Goal: Book appointment/travel/reservation

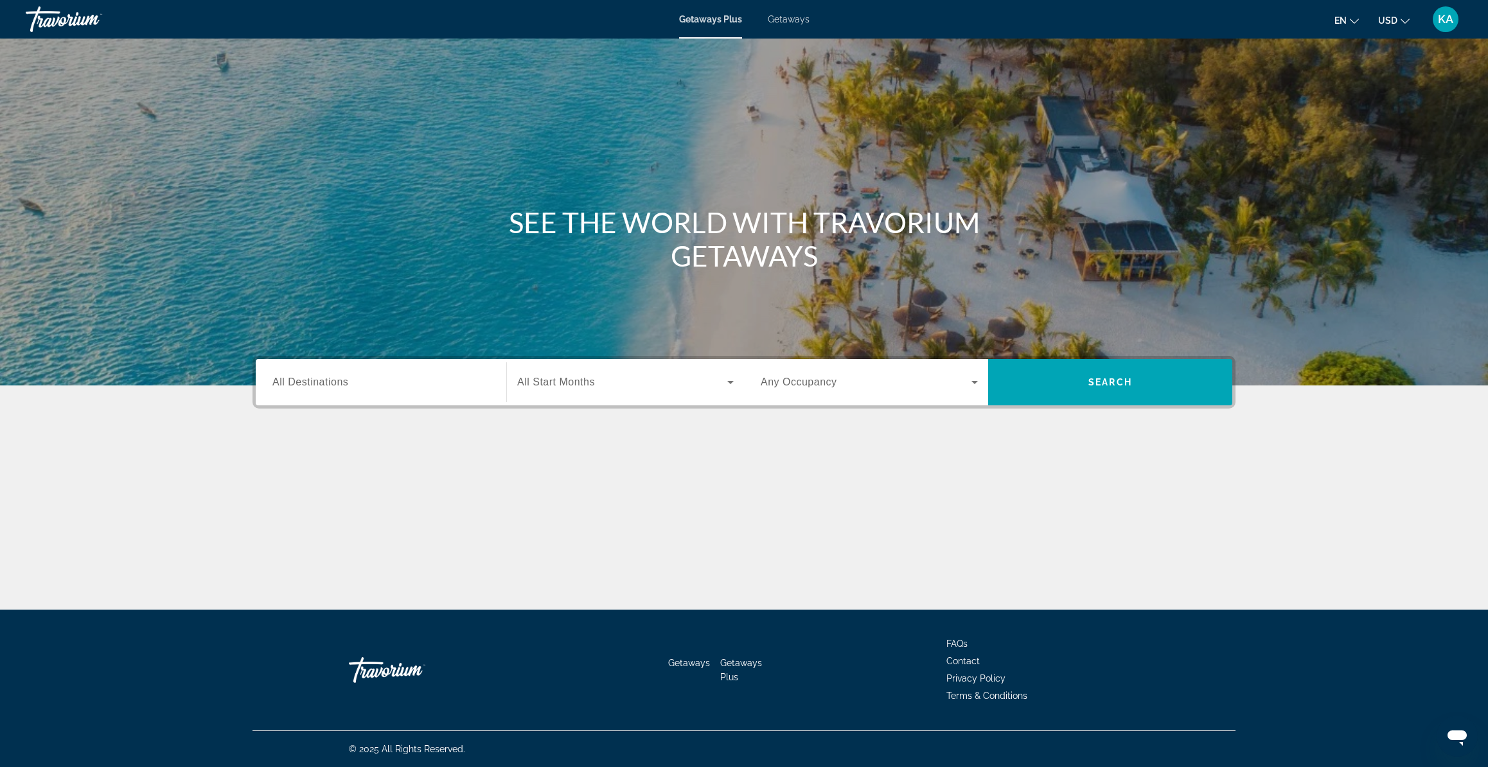
click at [783, 21] on span "Getaways" at bounding box center [789, 19] width 42 height 10
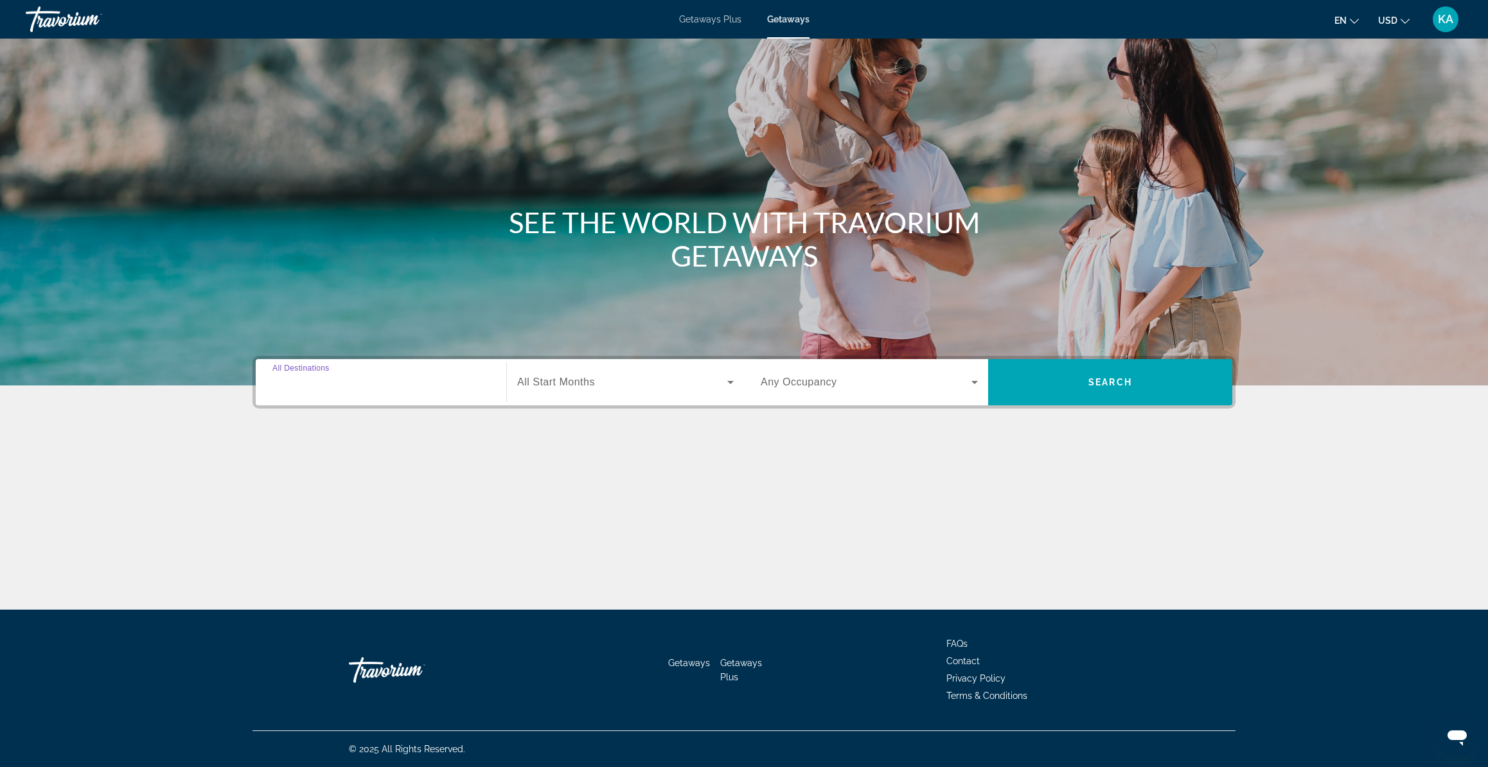
click at [354, 389] on input "Destination All Destinations" at bounding box center [380, 382] width 217 height 15
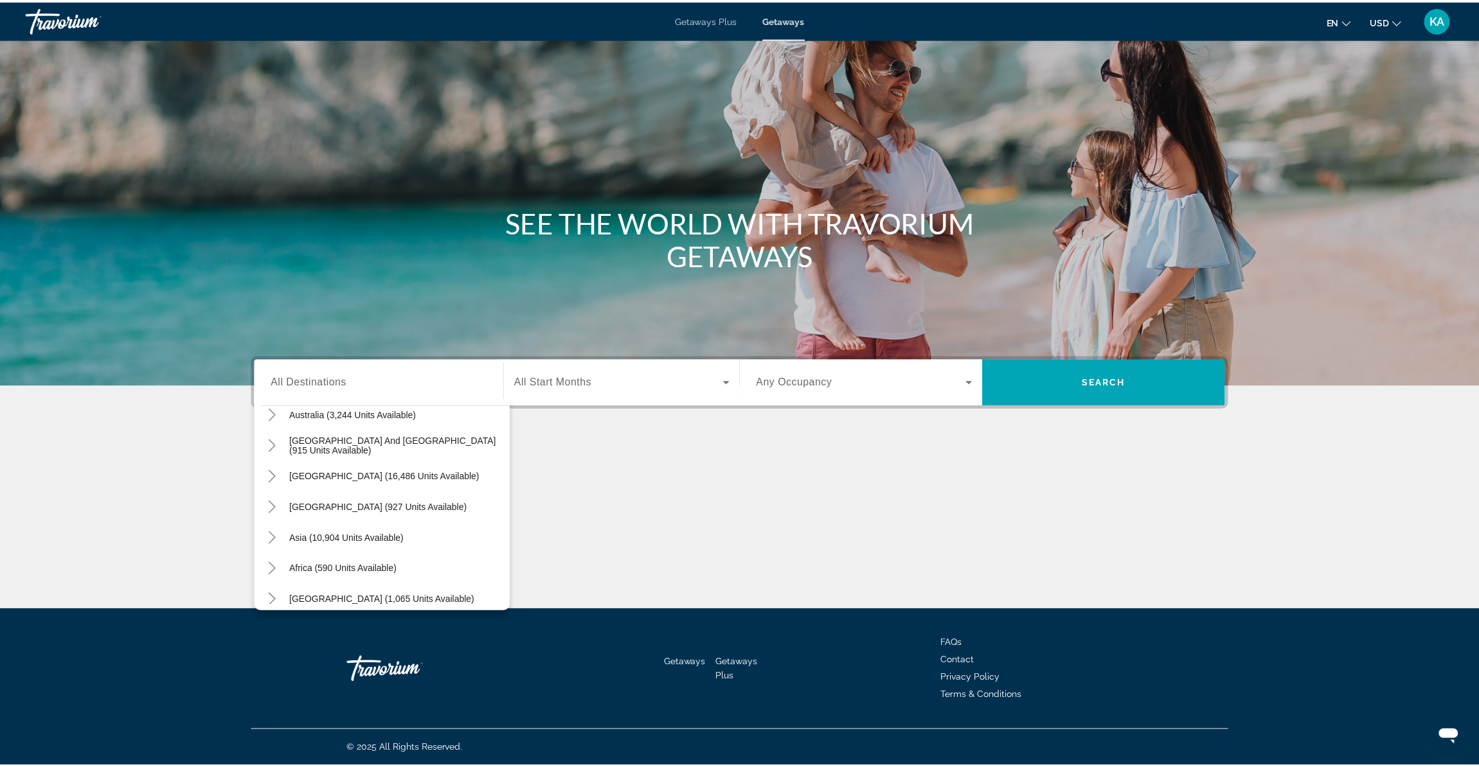
scroll to position [199, 0]
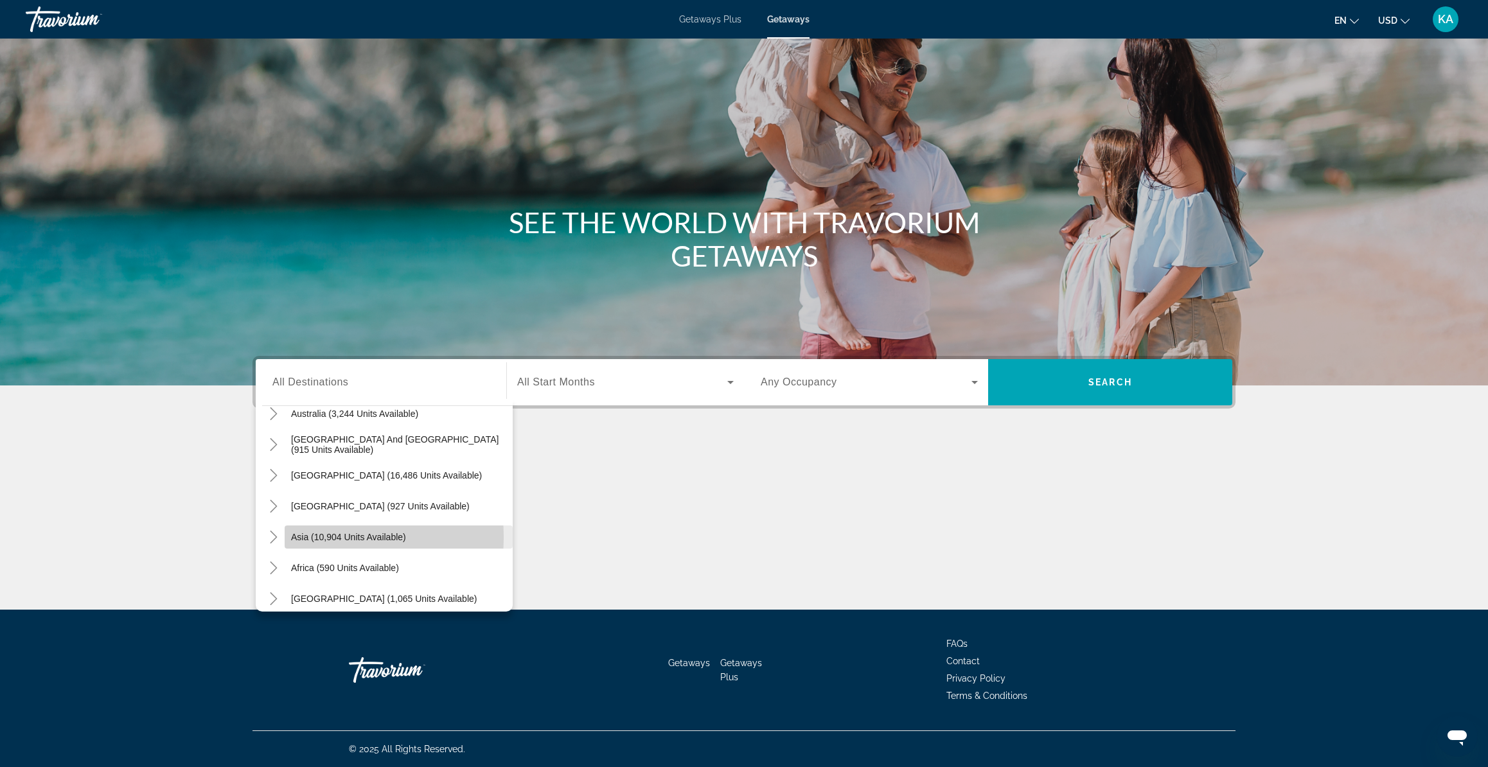
click at [311, 537] on span "Asia (10,904 units available)" at bounding box center [348, 537] width 115 height 10
type input "**********"
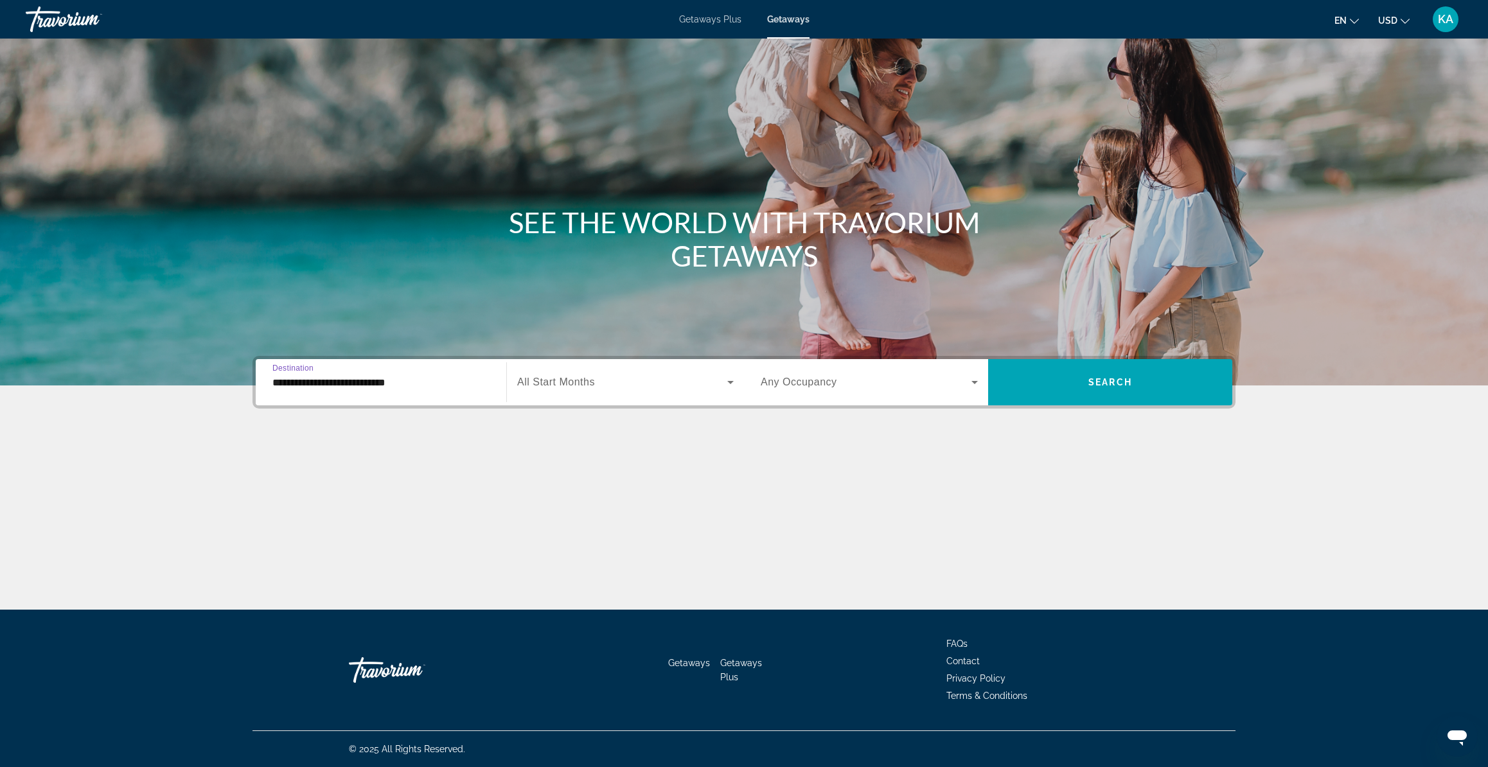
click at [614, 392] on div "Search widget" at bounding box center [625, 382] width 217 height 36
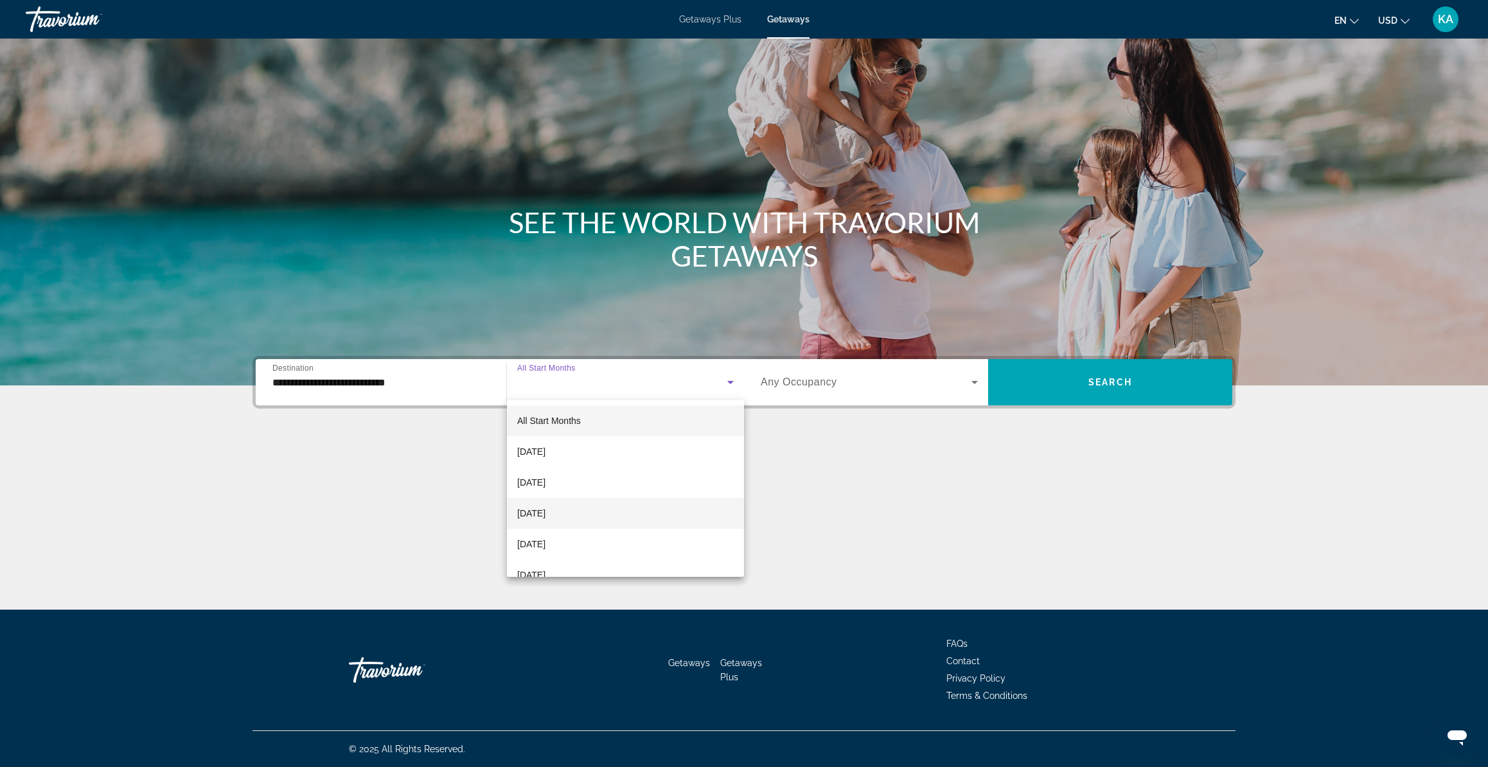
click at [539, 510] on span "[DATE]" at bounding box center [531, 513] width 28 height 15
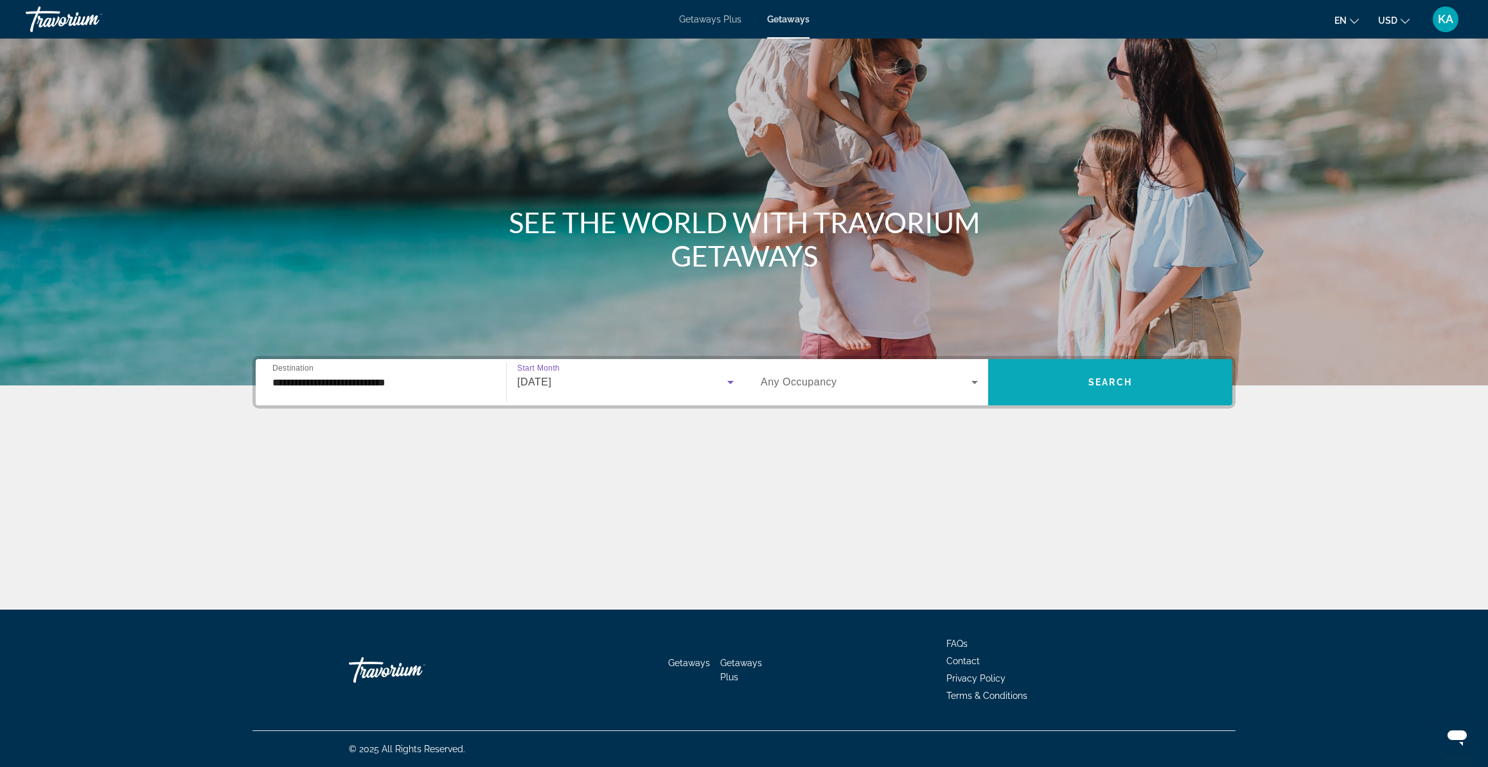
click at [1114, 389] on span "Search widget" at bounding box center [1110, 382] width 244 height 31
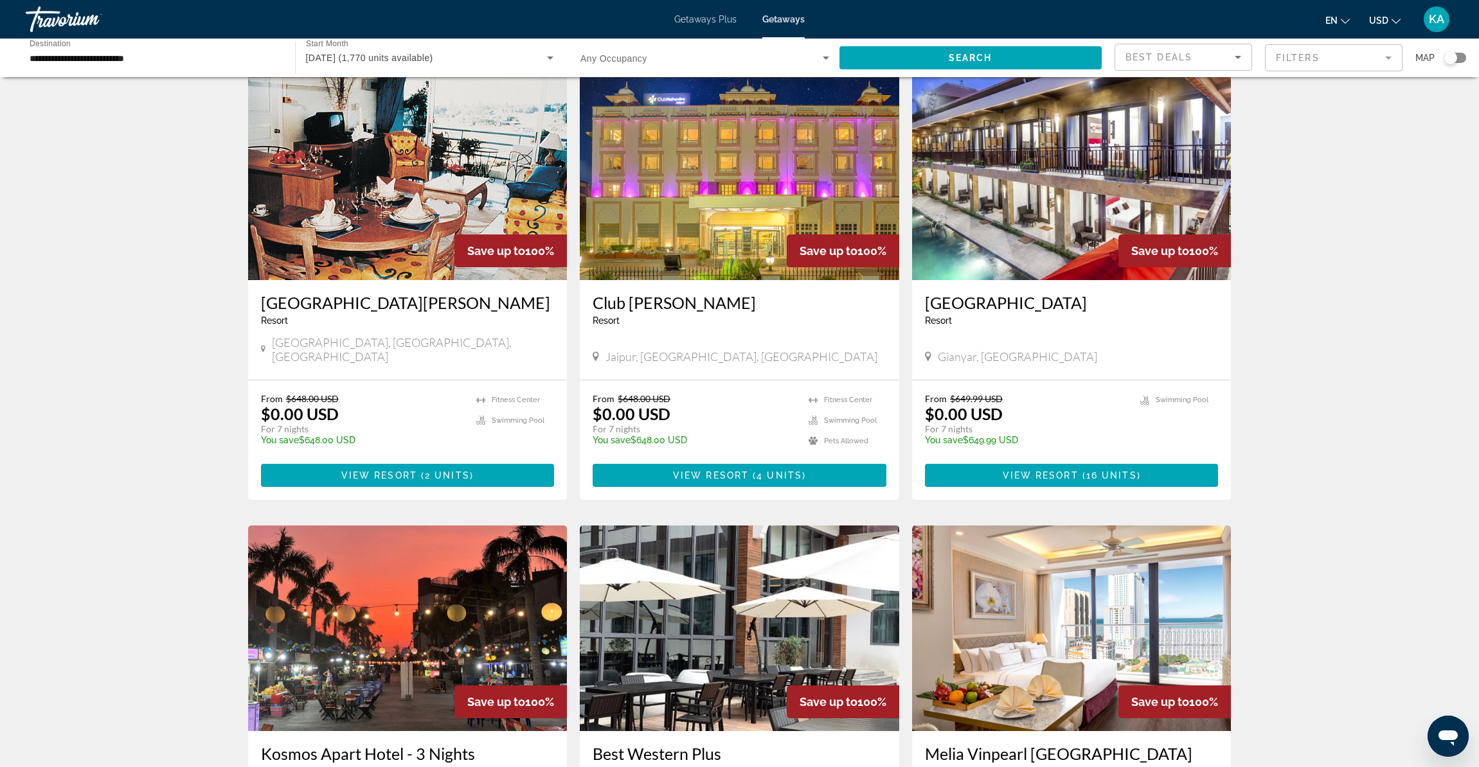
scroll to position [1332, 0]
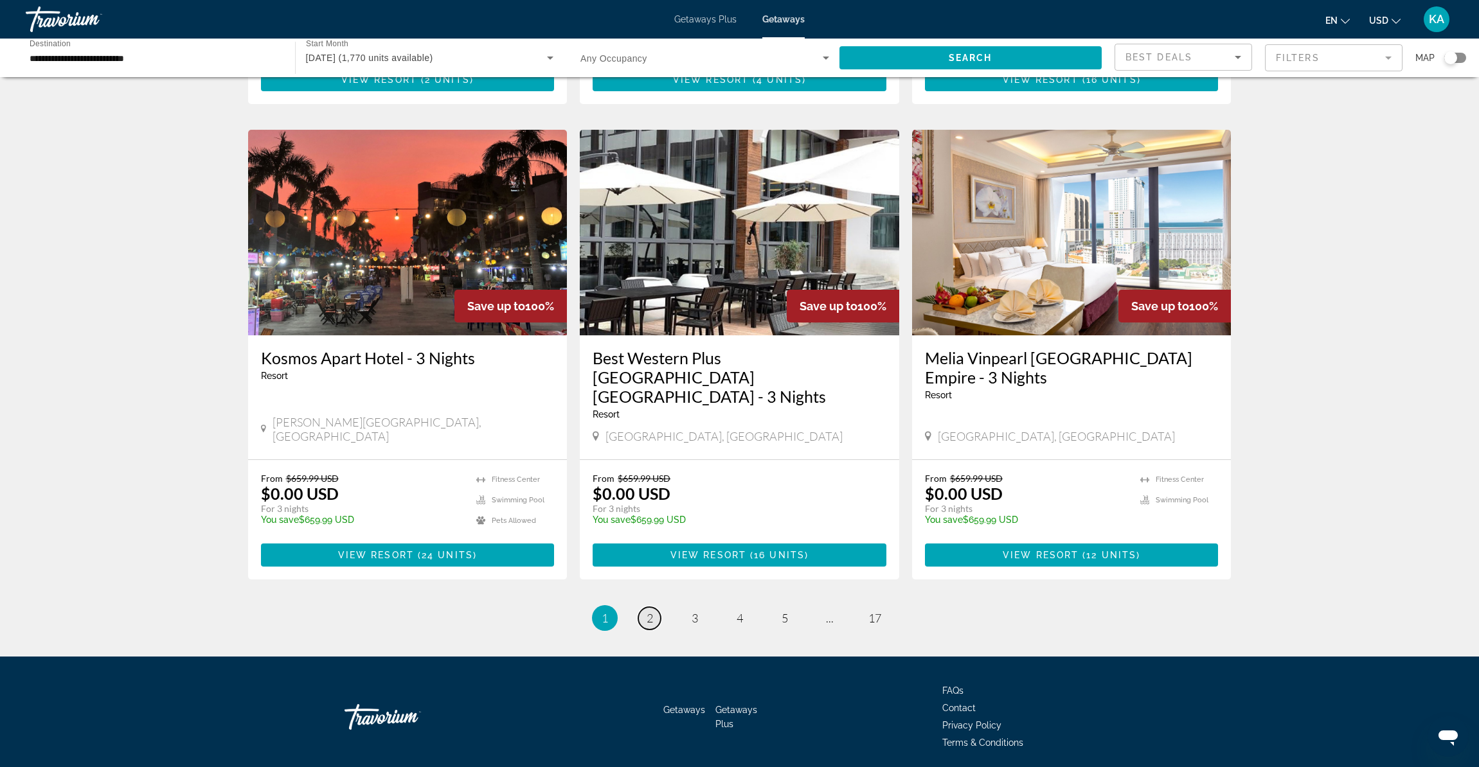
click at [647, 611] on span "2" at bounding box center [650, 618] width 6 height 14
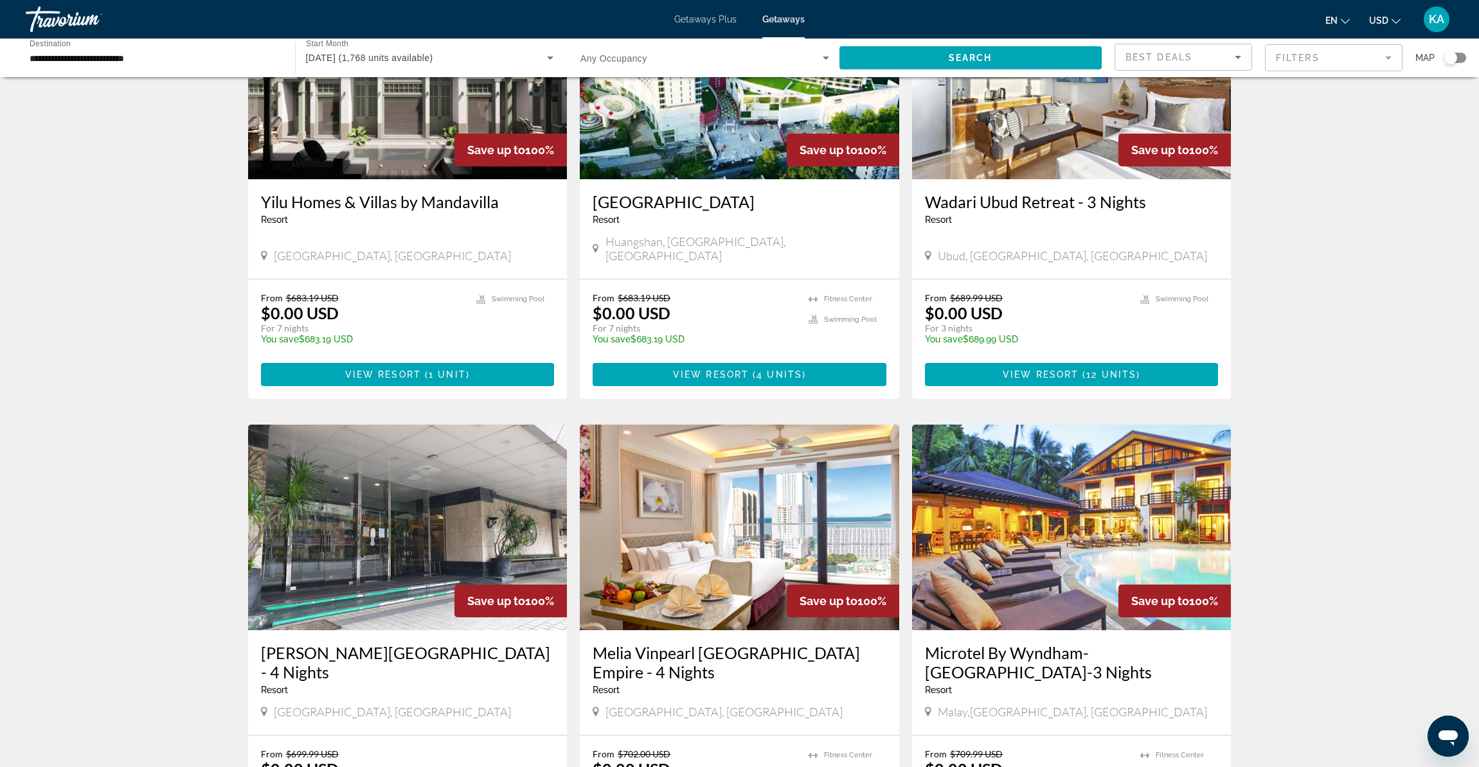
scroll to position [607, 0]
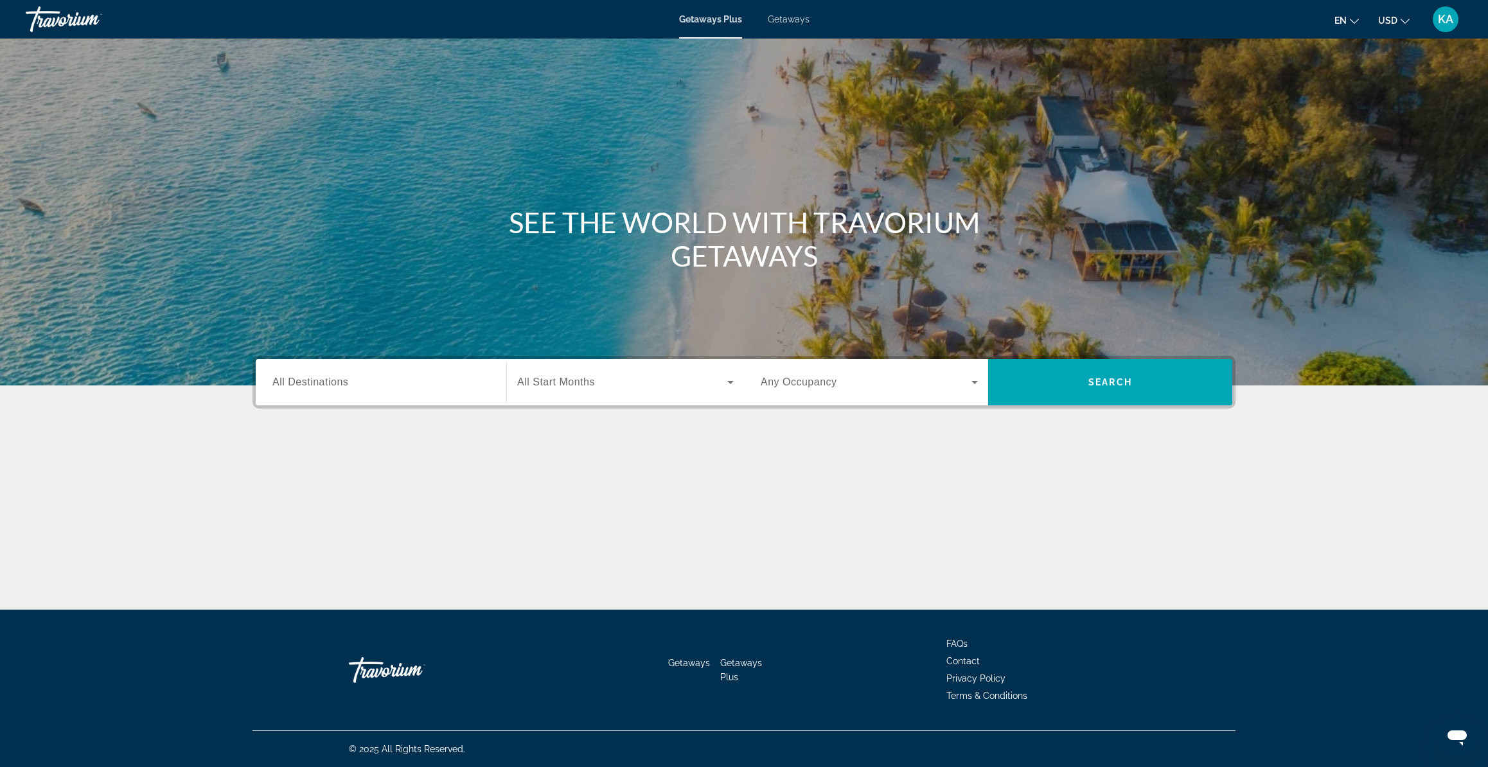
click at [785, 21] on span "Getaways" at bounding box center [789, 19] width 42 height 10
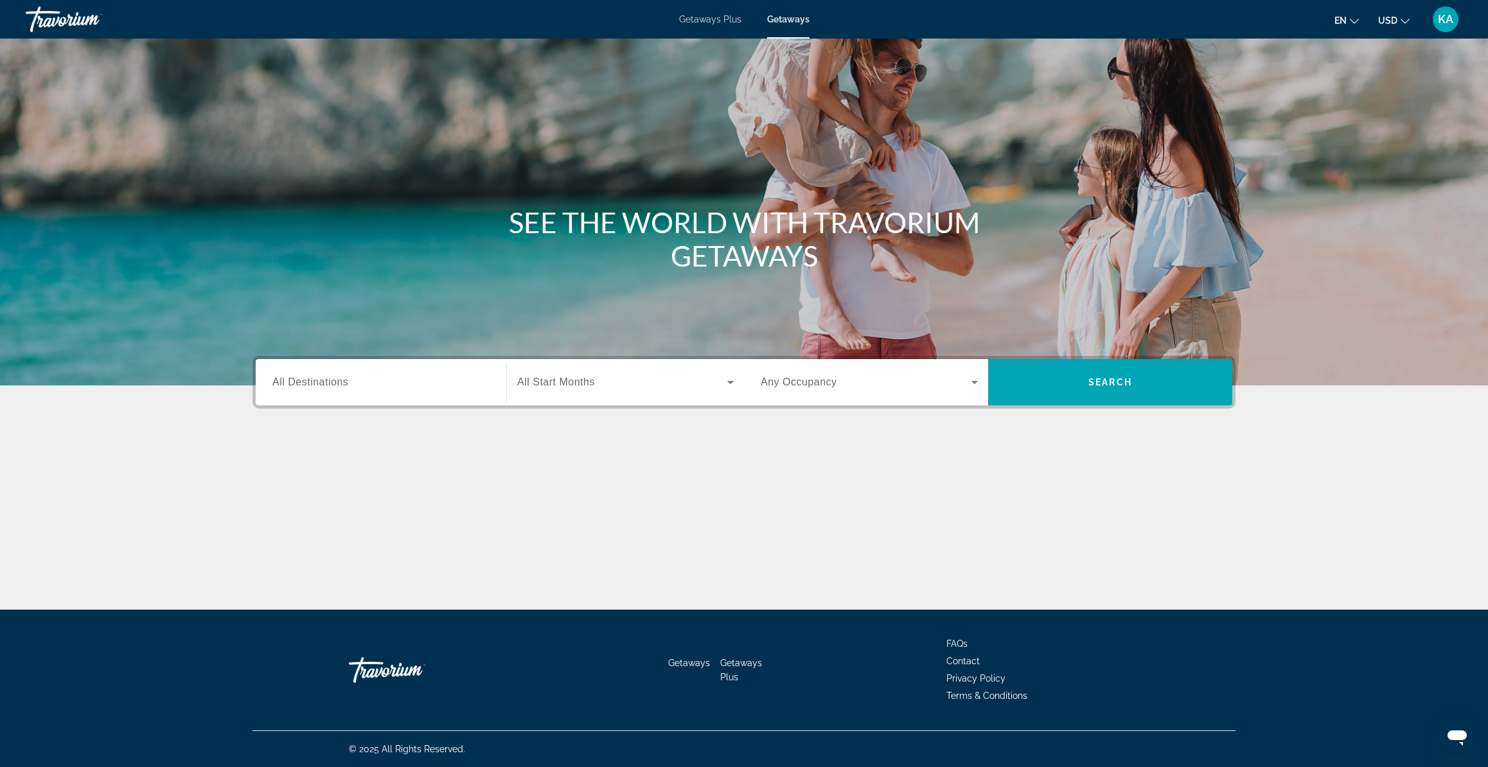
click at [355, 379] on input "Destination All Destinations" at bounding box center [380, 382] width 217 height 15
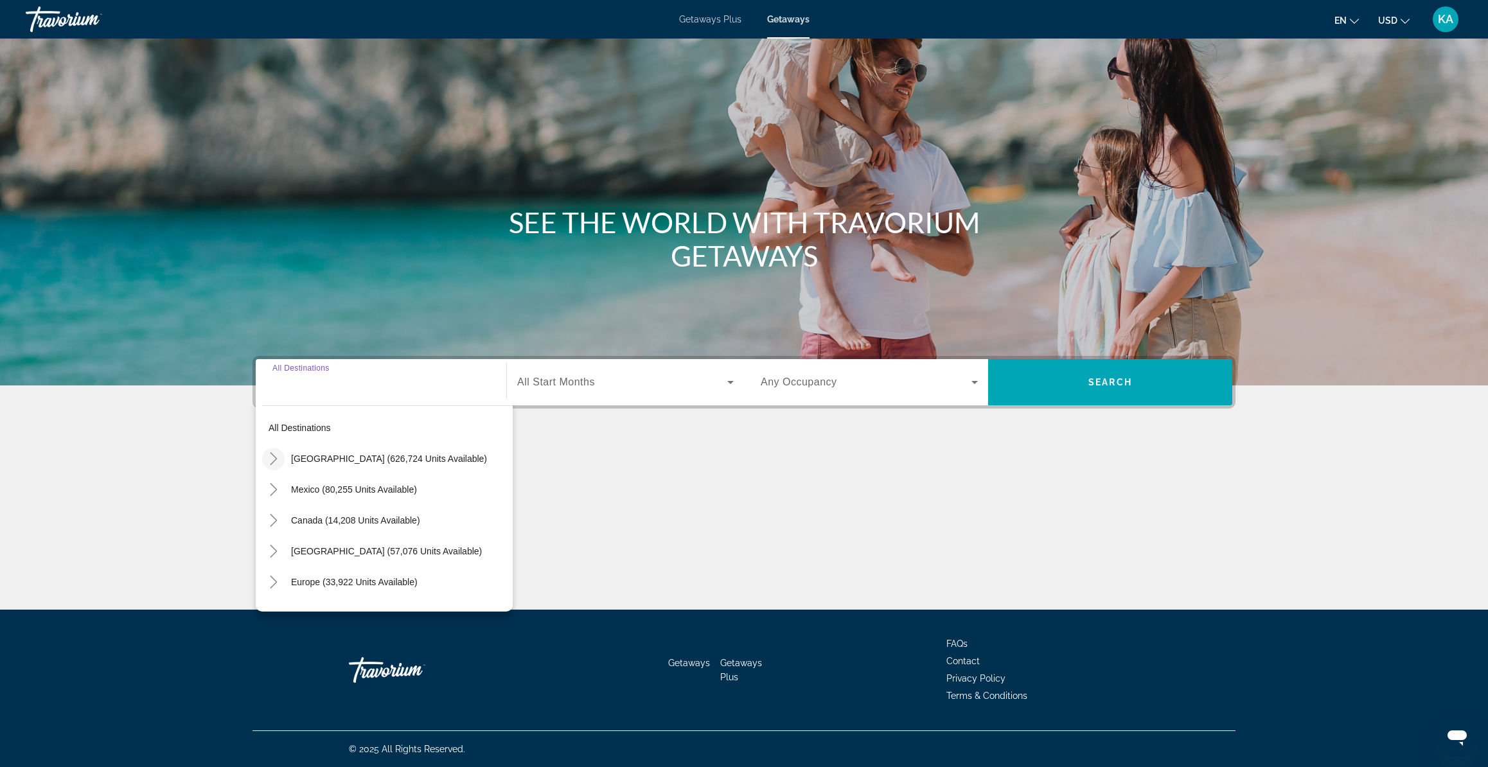
click at [275, 463] on icon "Toggle United States (626,724 units available)" at bounding box center [273, 458] width 13 height 13
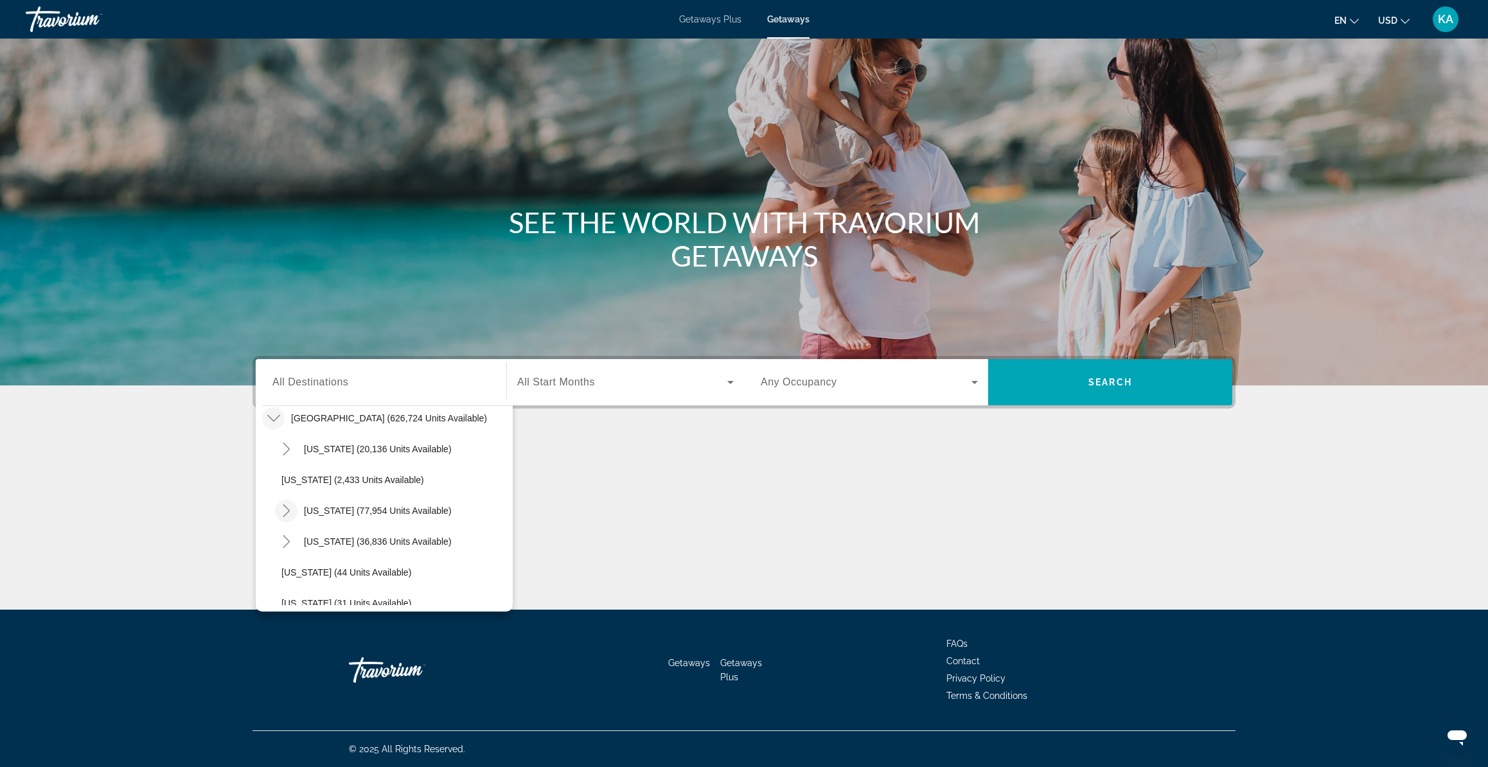
click at [289, 513] on icon "Toggle California (77,954 units available)" at bounding box center [286, 511] width 13 height 13
click at [323, 568] on span "[GEOGRAPHIC_DATA] (22,833 units available)" at bounding box center [389, 572] width 191 height 10
type input "**********"
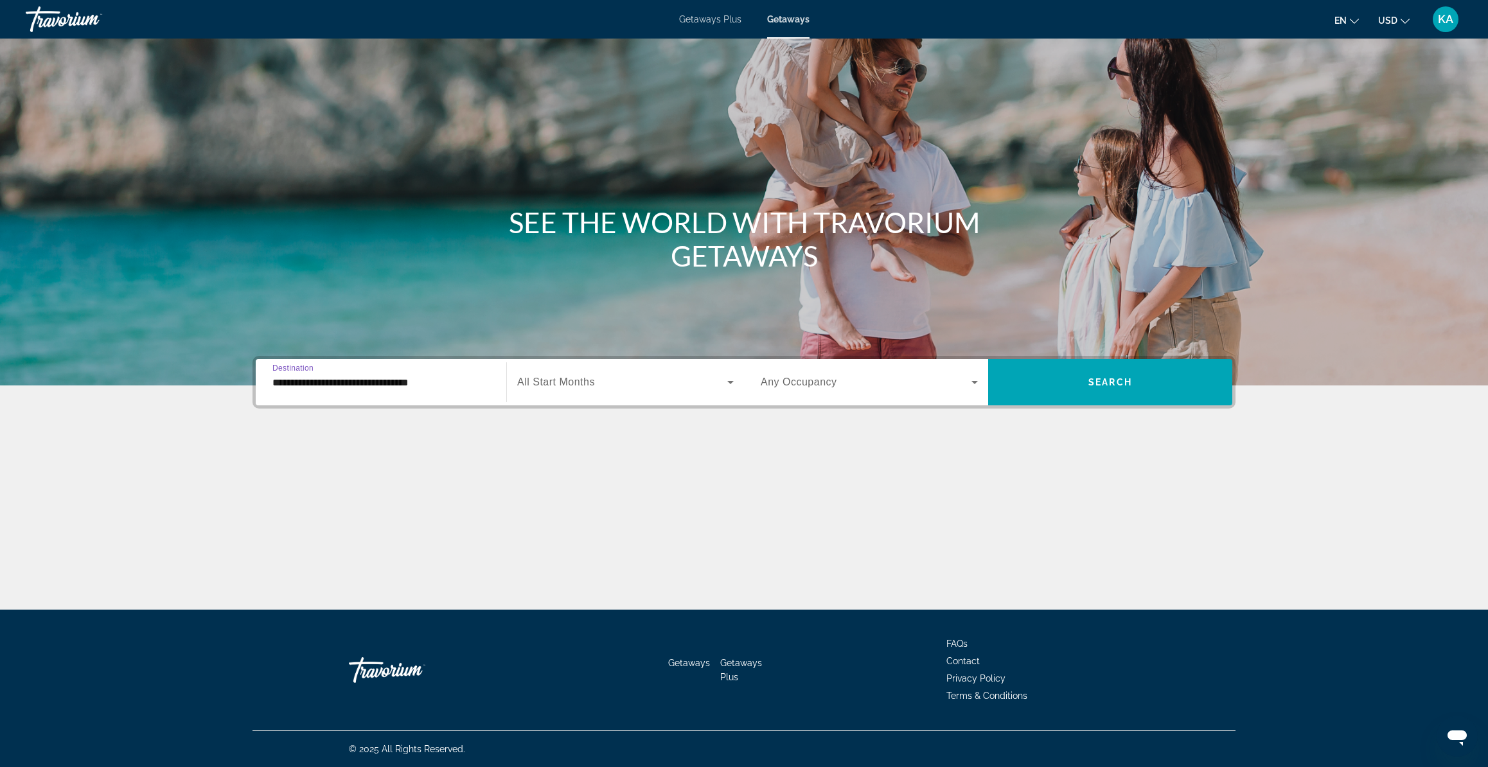
click at [642, 389] on span "Search widget" at bounding box center [622, 382] width 210 height 15
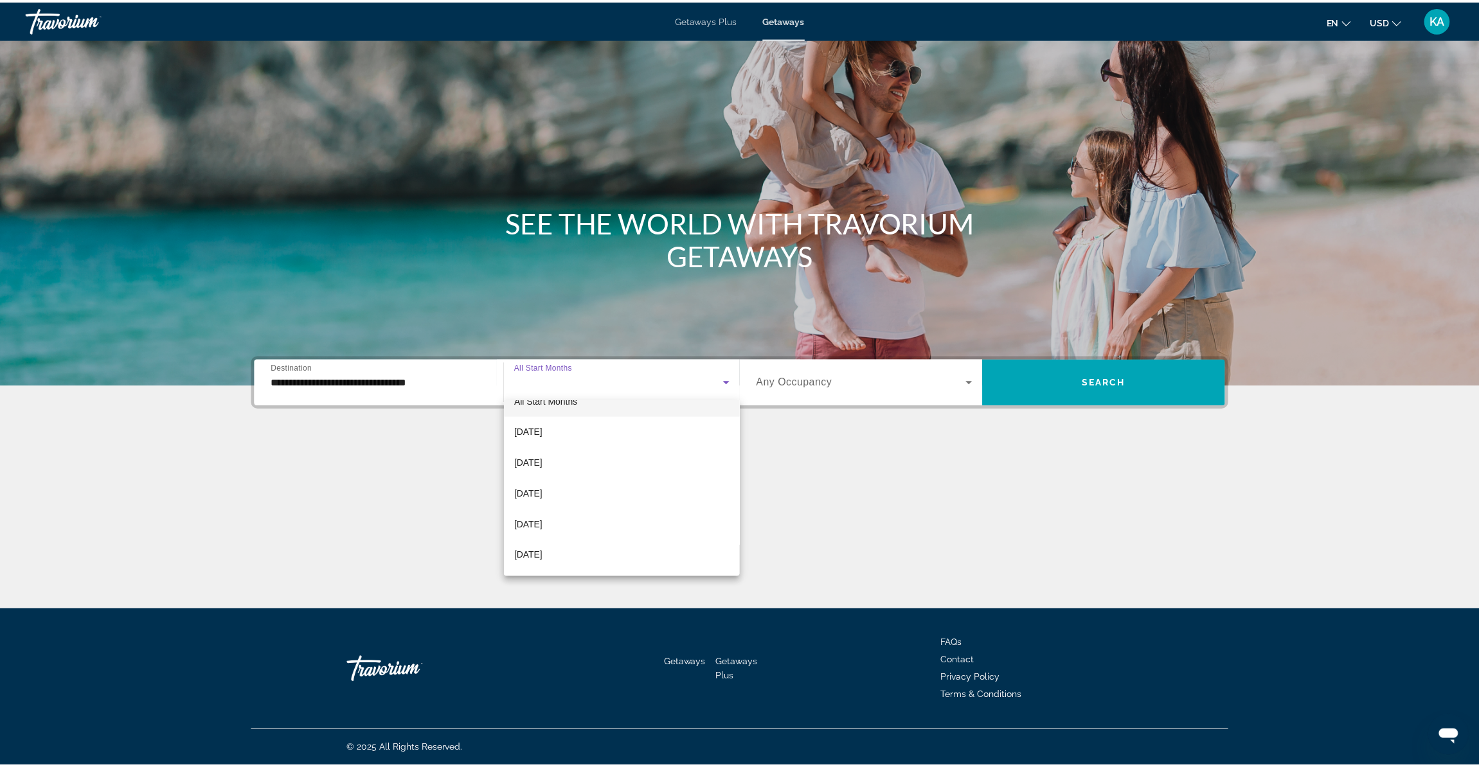
scroll to position [29, 0]
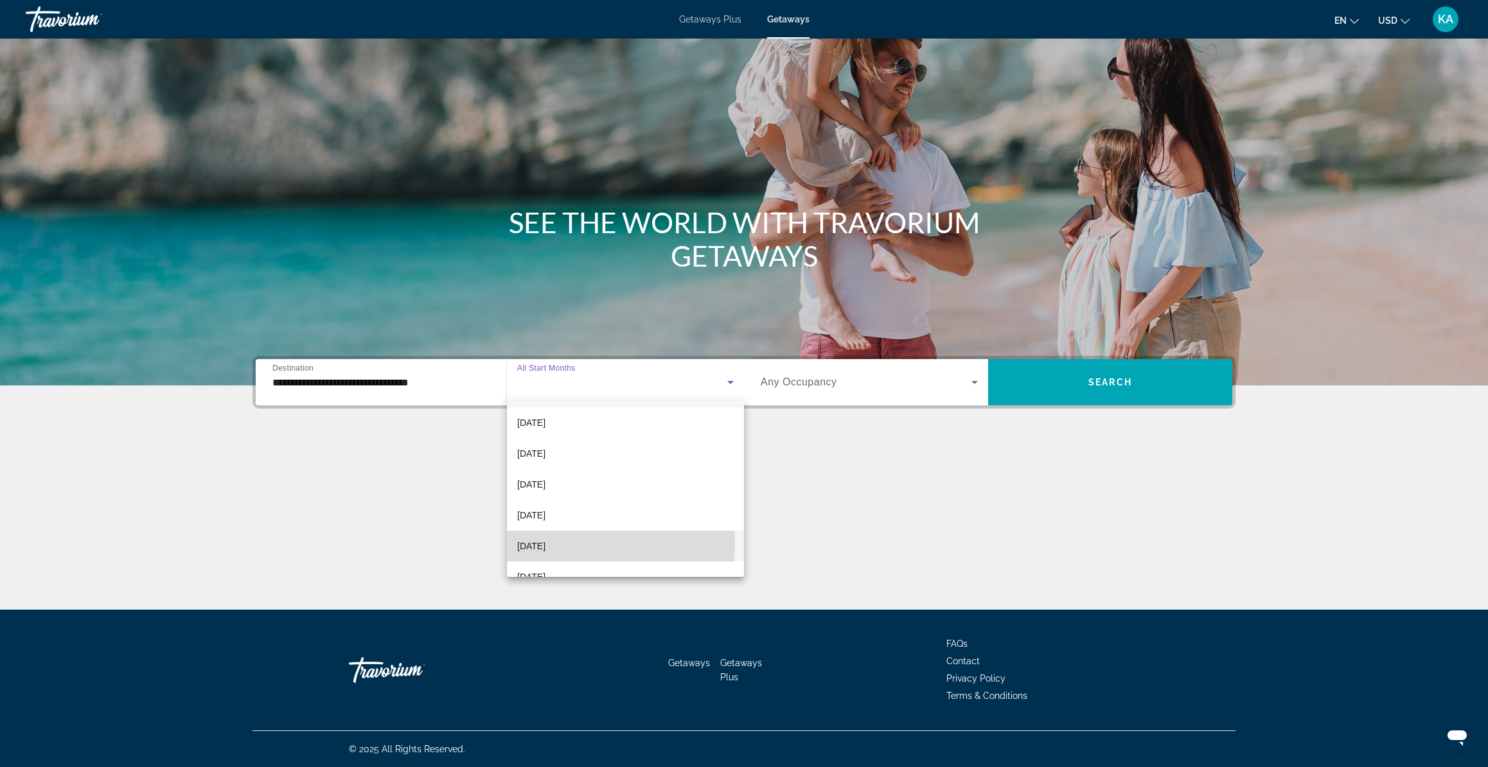
click at [546, 543] on span "[DATE]" at bounding box center [531, 546] width 28 height 15
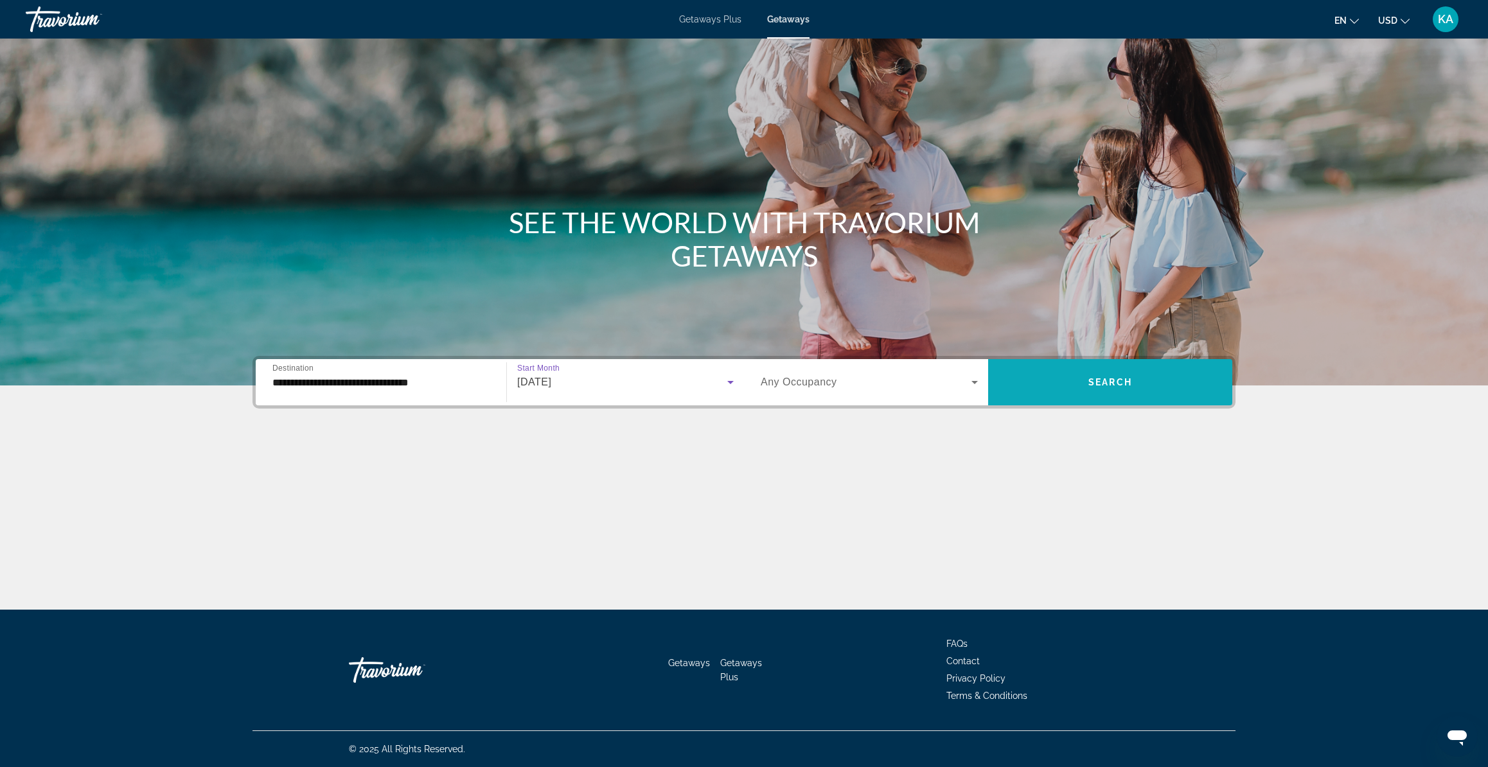
click at [1183, 386] on span "Search widget" at bounding box center [1110, 382] width 244 height 31
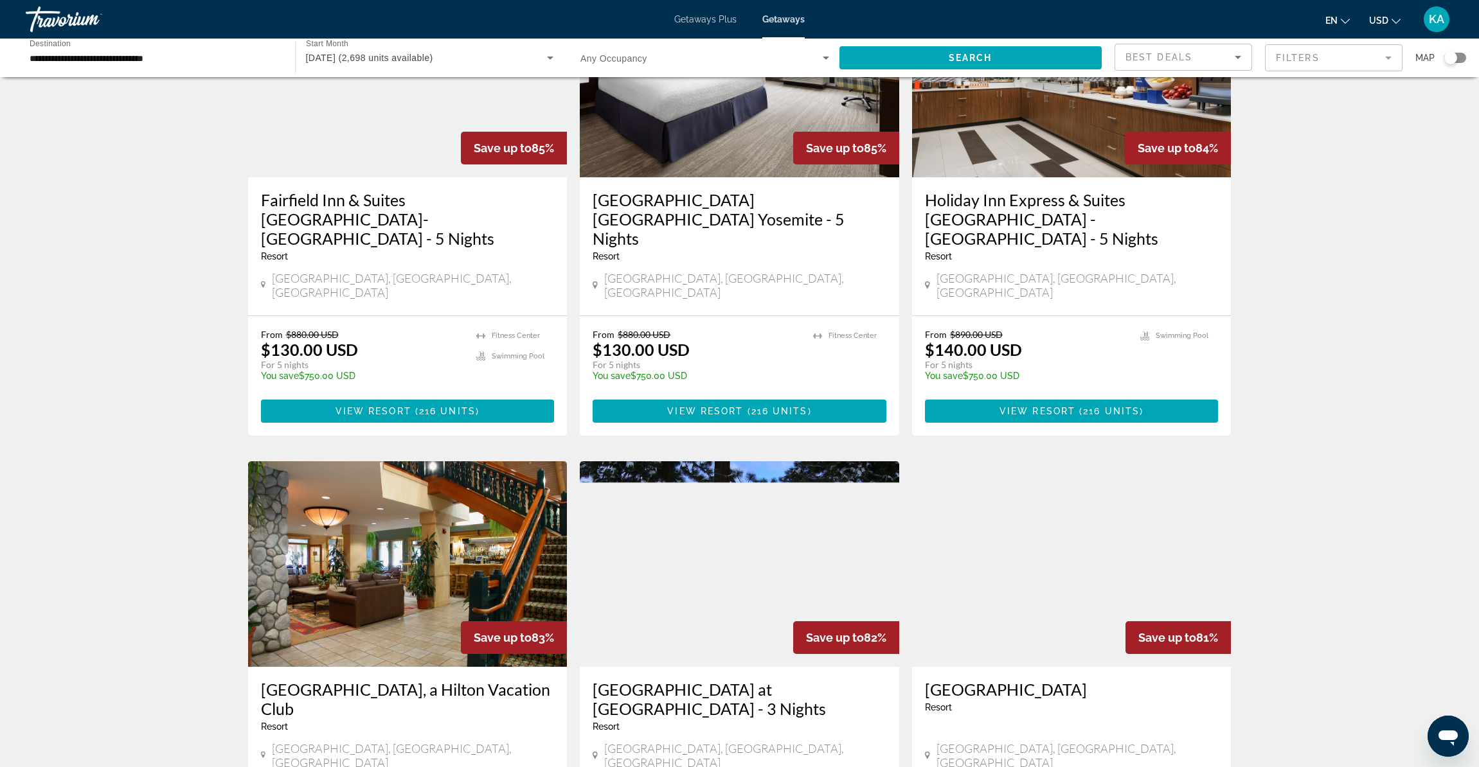
scroll to position [764, 0]
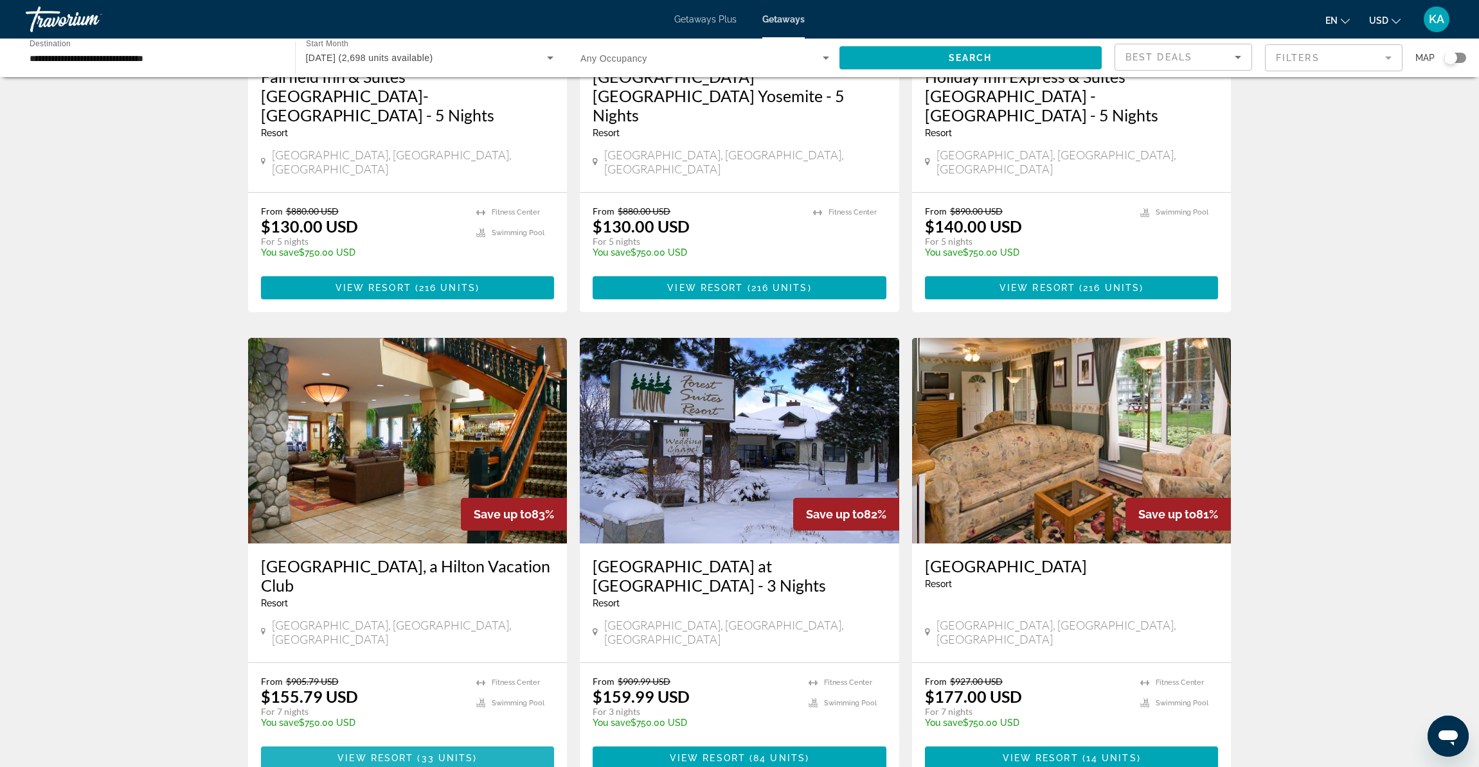
click at [420, 753] on span "( 33 units )" at bounding box center [445, 758] width 64 height 10
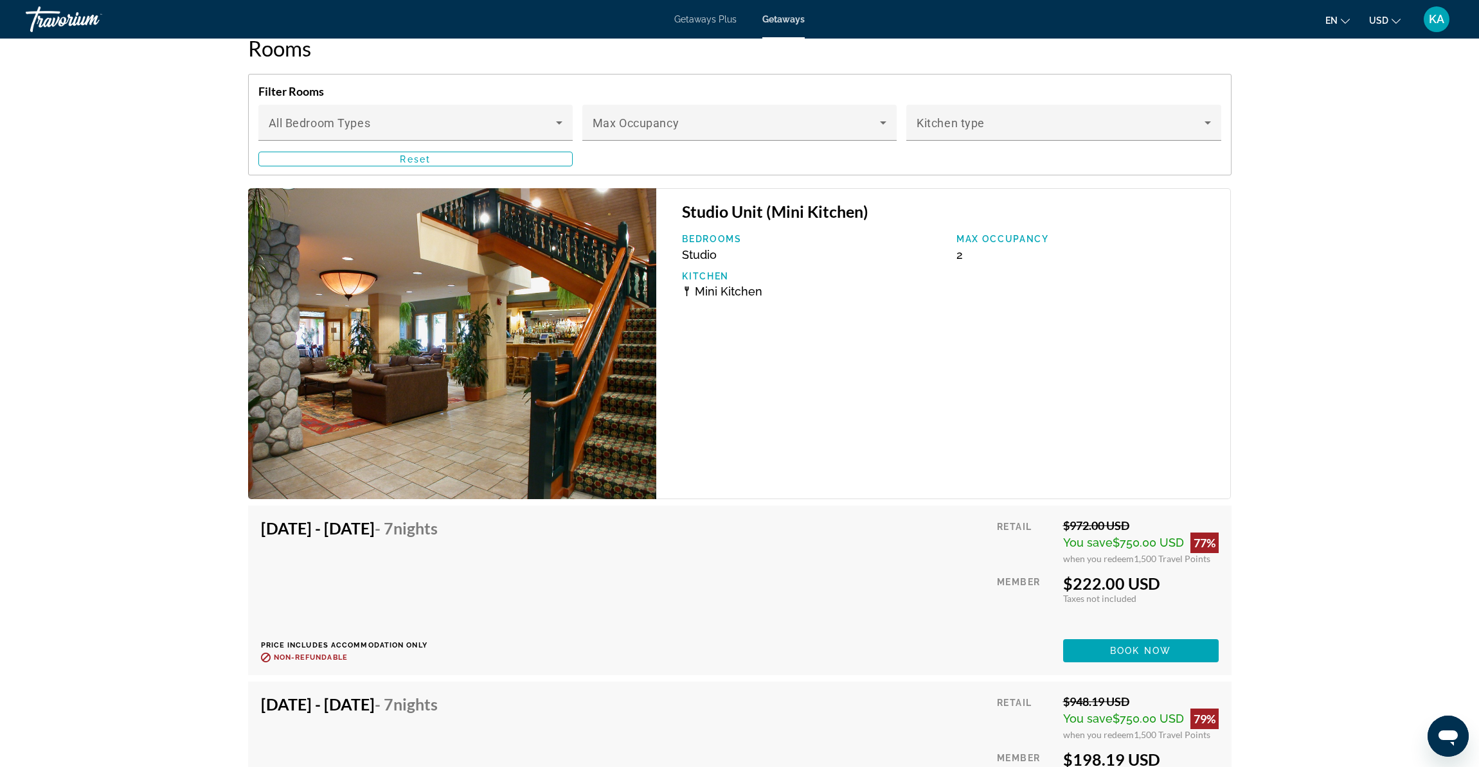
scroll to position [2157, 0]
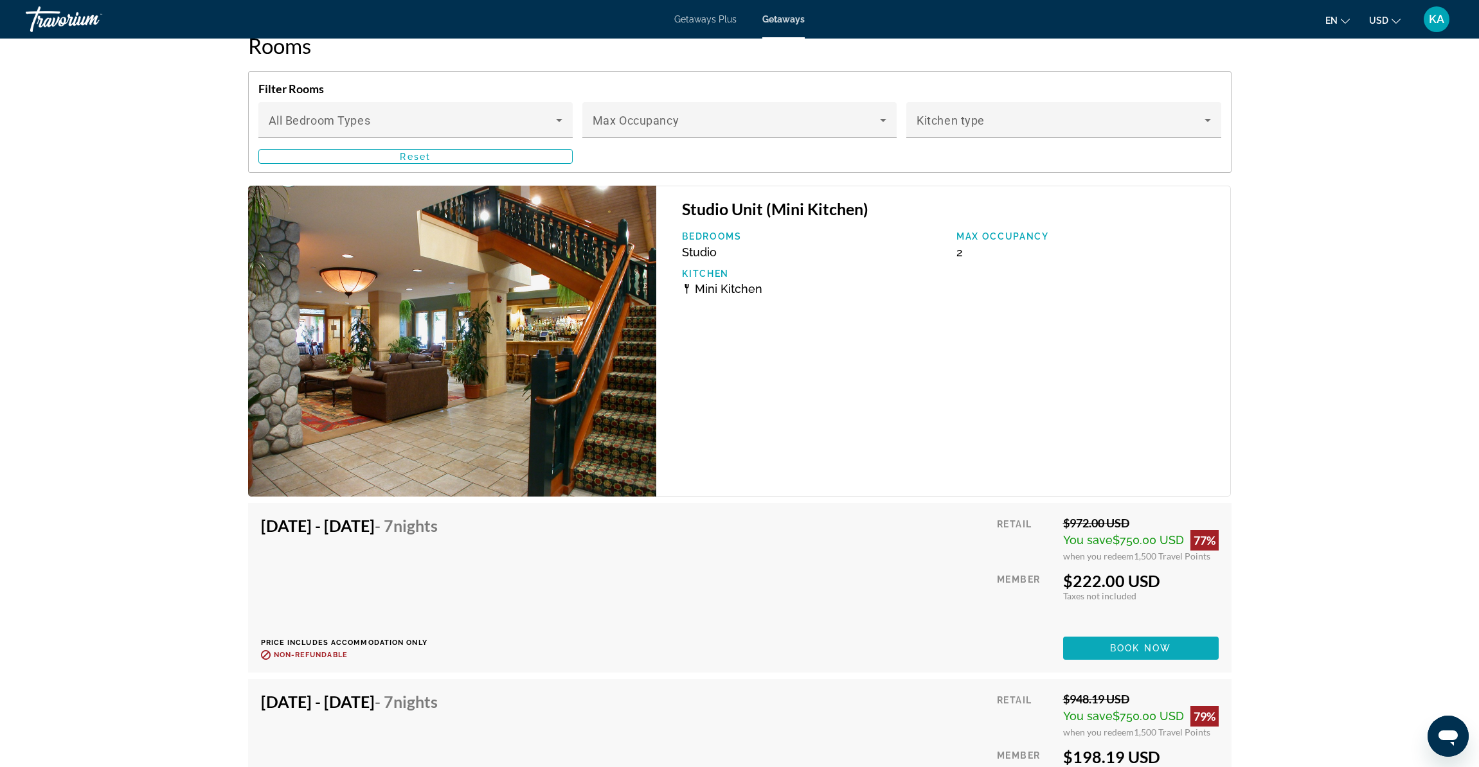
click at [1112, 648] on span "Book now" at bounding box center [1140, 648] width 61 height 10
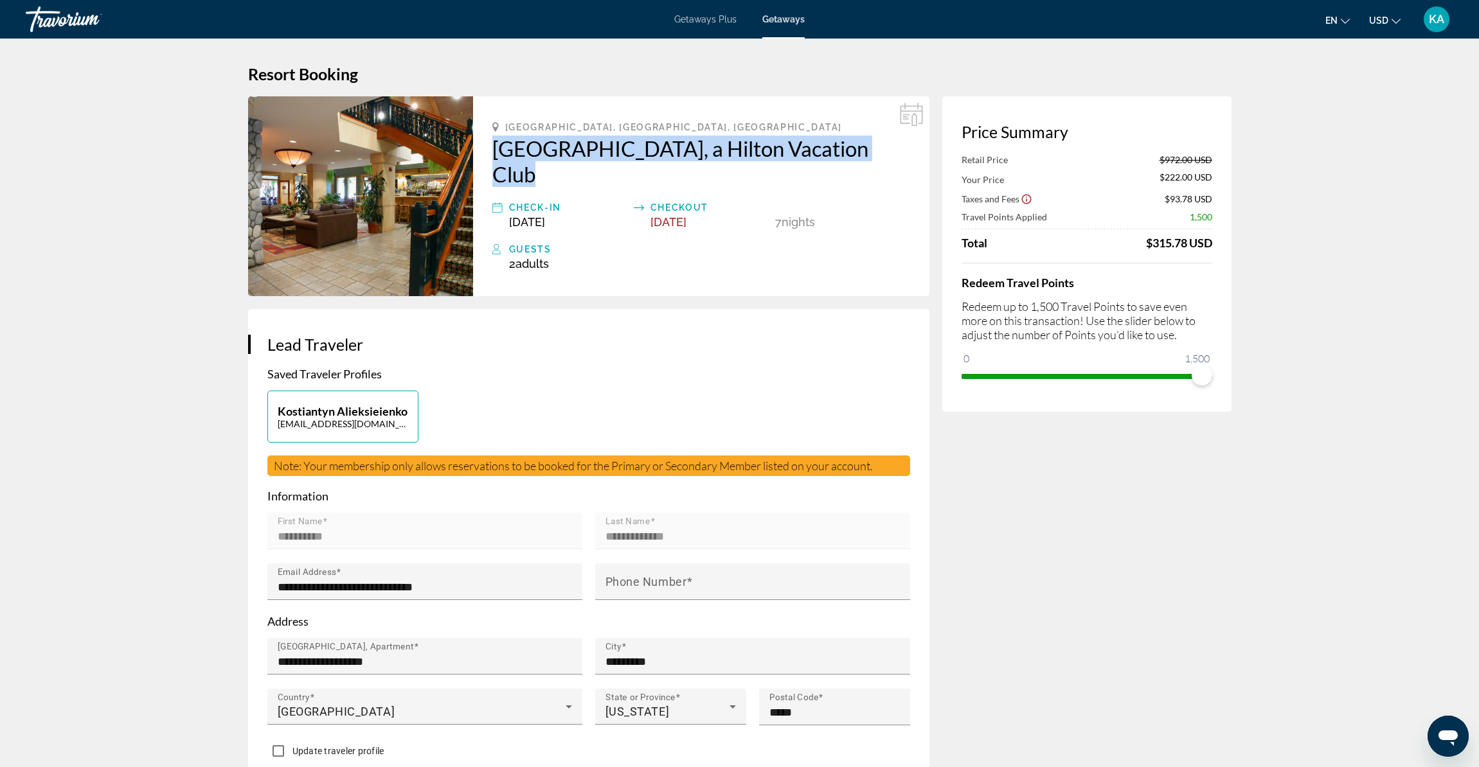
drag, startPoint x: 488, startPoint y: 150, endPoint x: 868, endPoint y: 156, distance: 379.9
click at [877, 158] on div "[GEOGRAPHIC_DATA], [GEOGRAPHIC_DATA], [GEOGRAPHIC_DATA] [GEOGRAPHIC_DATA], a Hi…" at bounding box center [701, 196] width 456 height 200
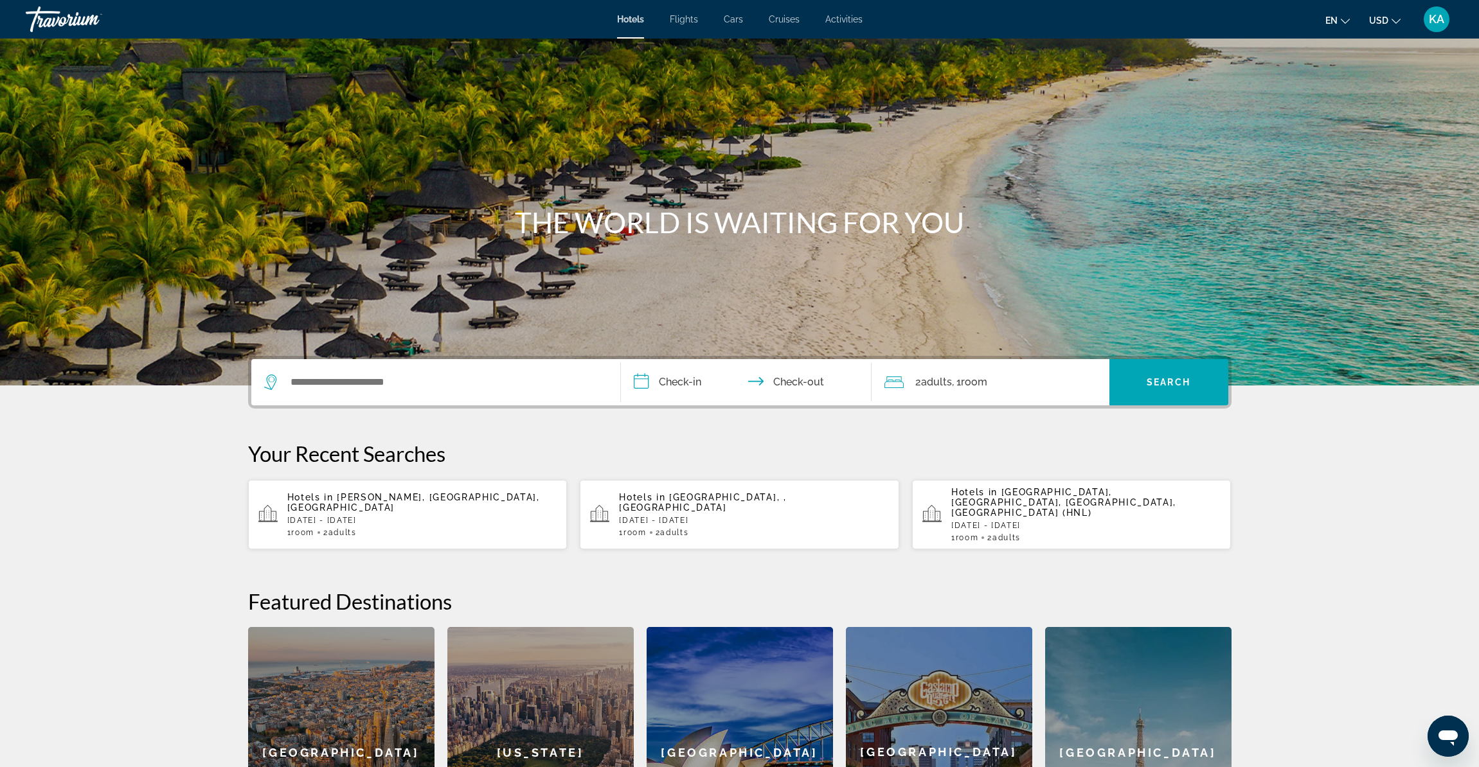
click at [835, 19] on span "Activities" at bounding box center [843, 19] width 37 height 10
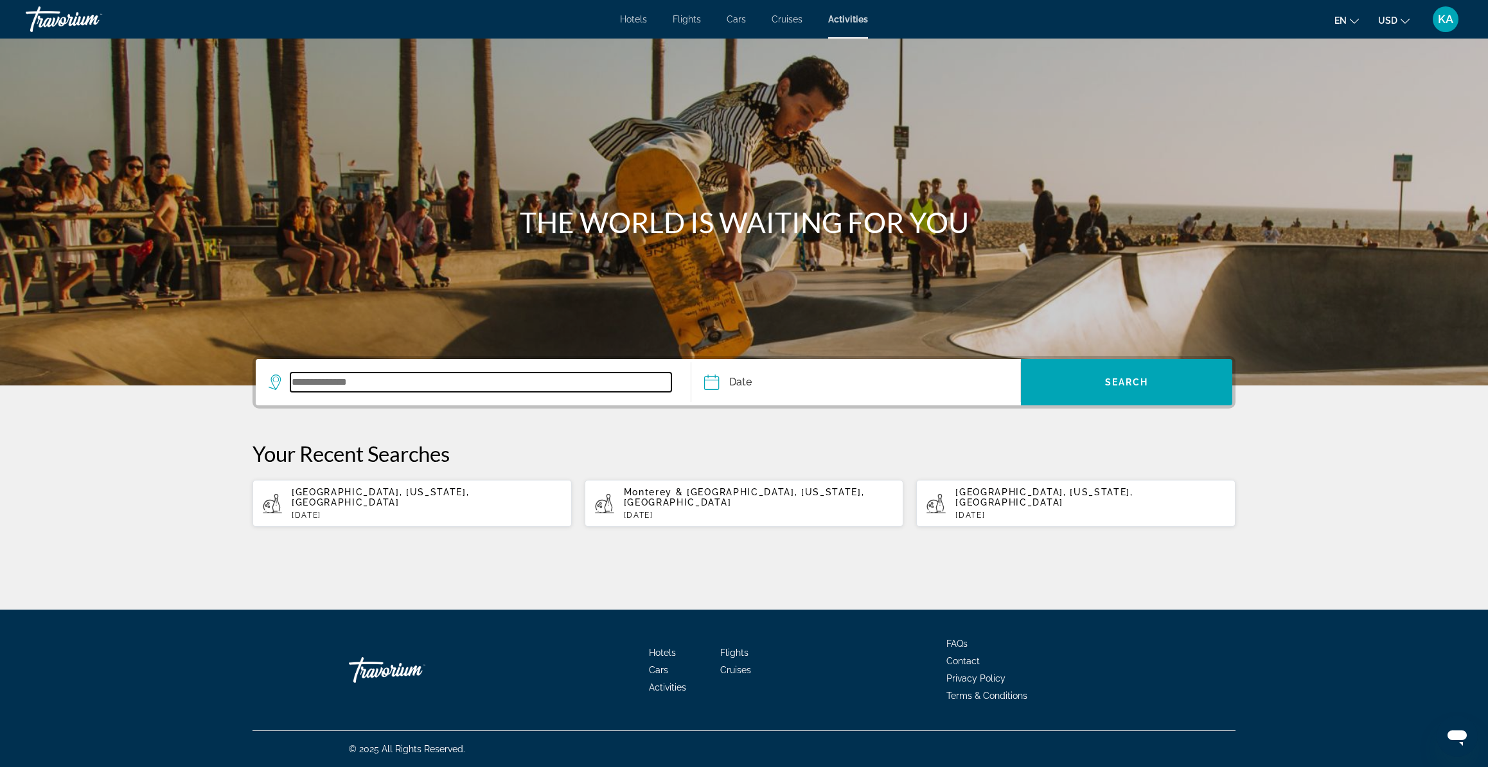
click at [354, 389] on input "Search widget" at bounding box center [480, 382] width 381 height 19
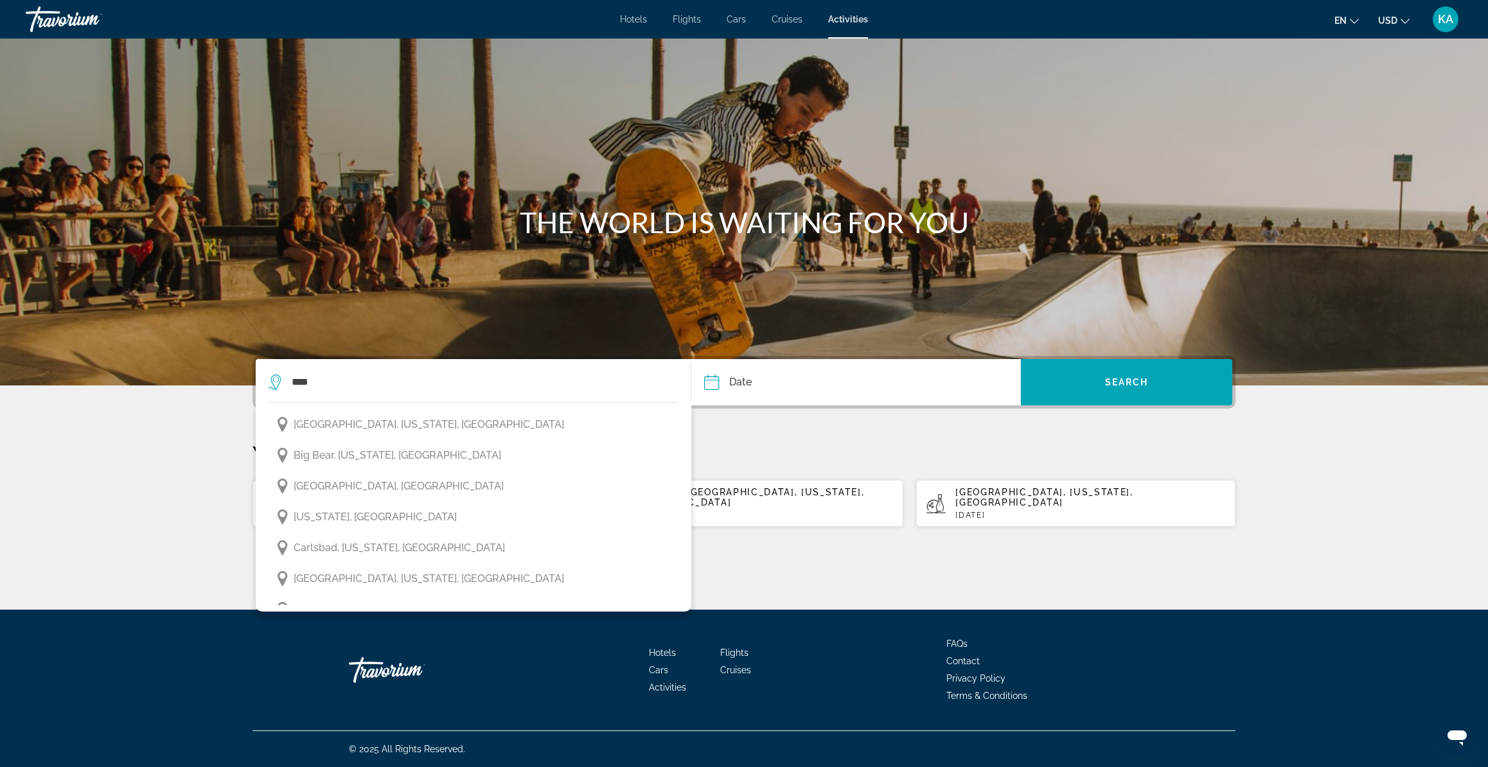
click at [307, 520] on span "California, USA" at bounding box center [375, 517] width 163 height 18
type input "**********"
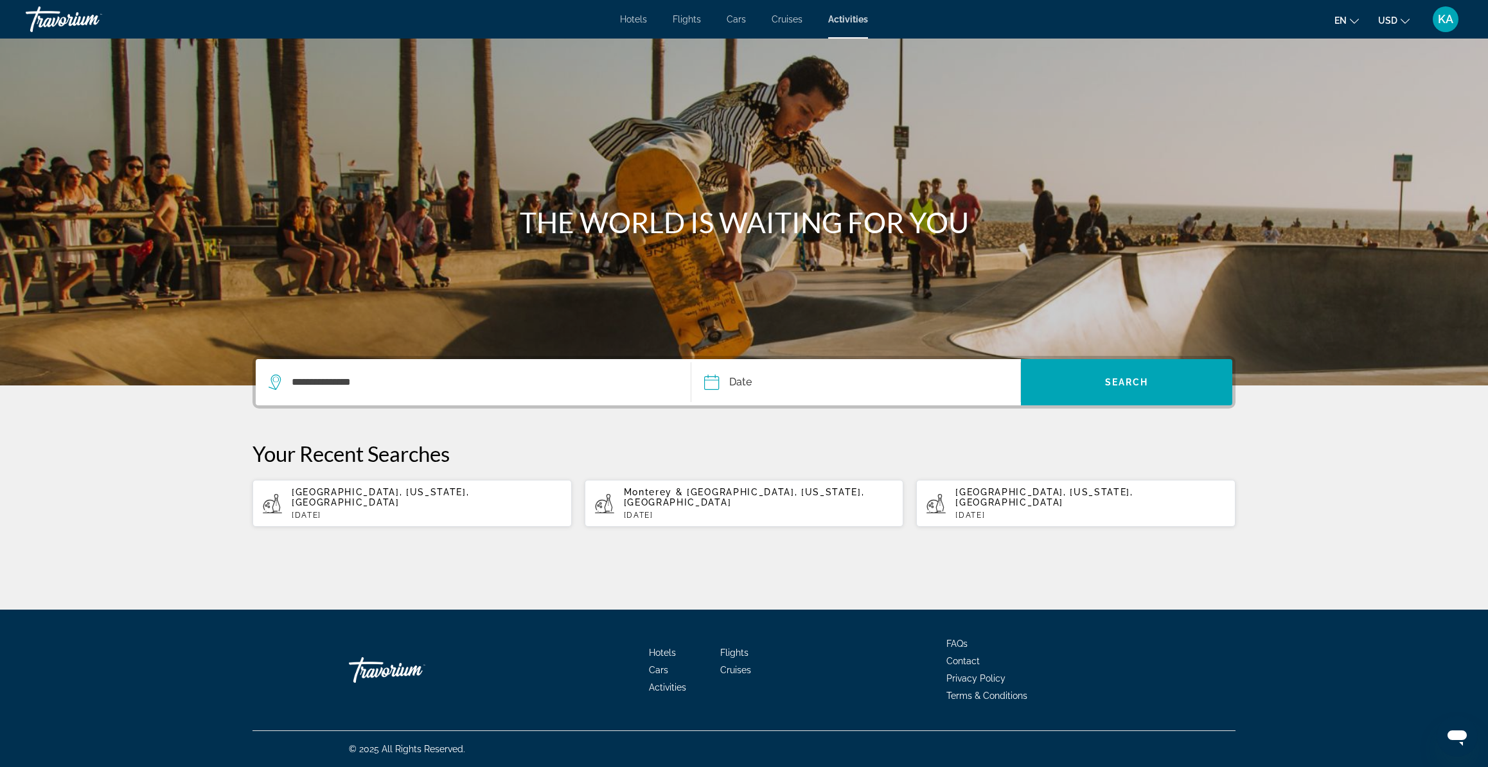
click at [855, 389] on input "Date" at bounding box center [782, 384] width 163 height 50
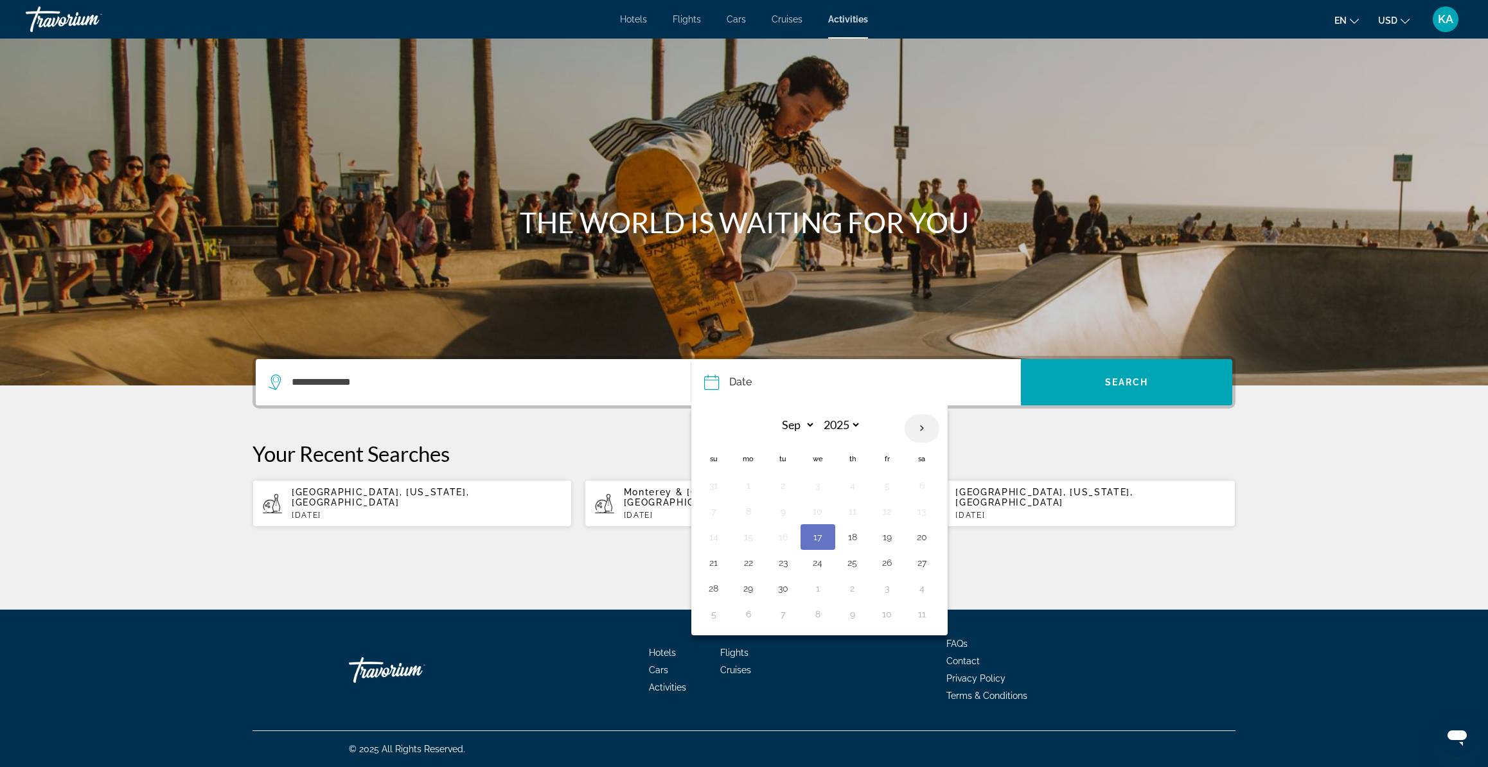
click at [925, 430] on th "Next month" at bounding box center [922, 429] width 35 height 28
select select "*"
click at [753, 566] on button "20" at bounding box center [748, 563] width 21 height 18
type input "**********"
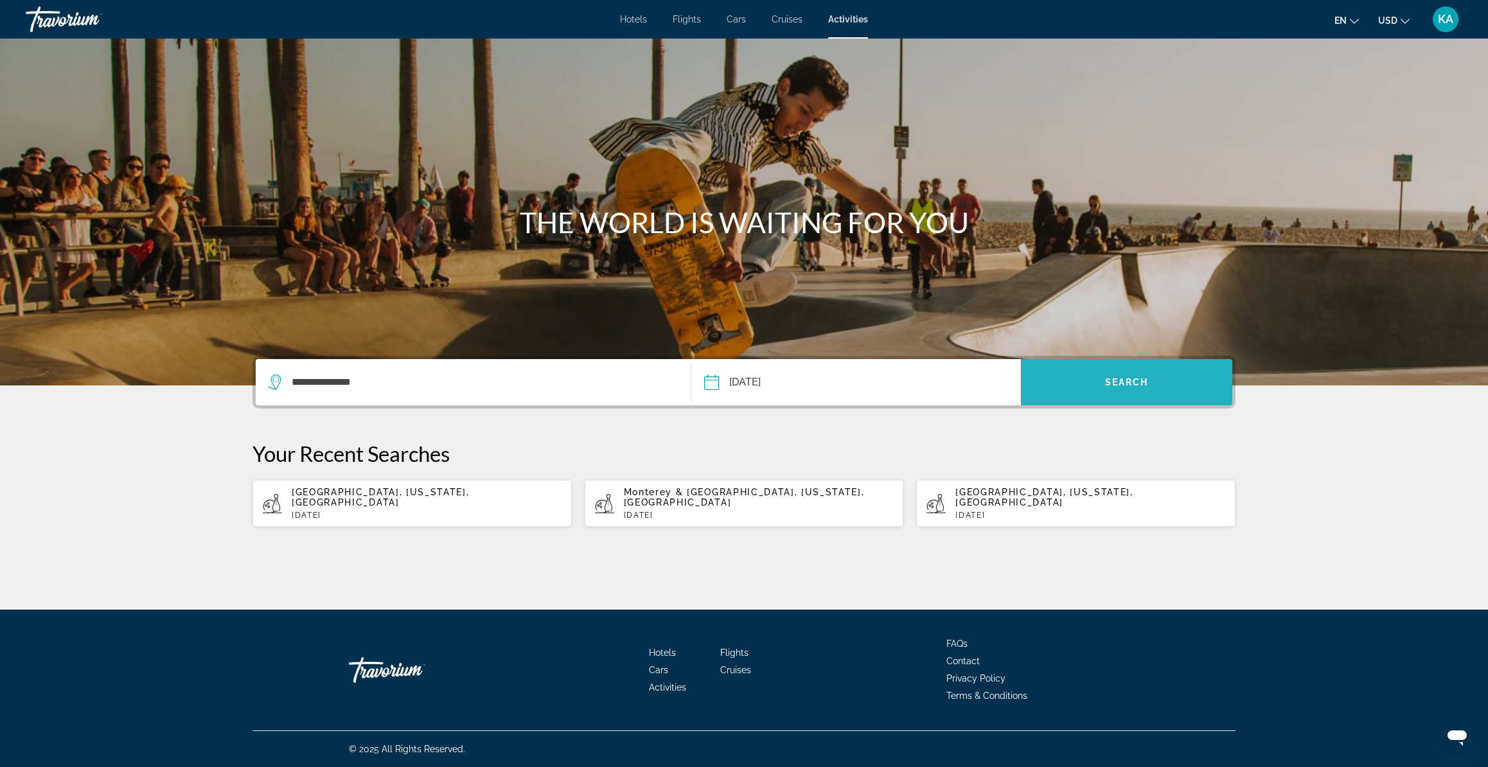
click at [1198, 376] on span "Search widget" at bounding box center [1126, 382] width 211 height 31
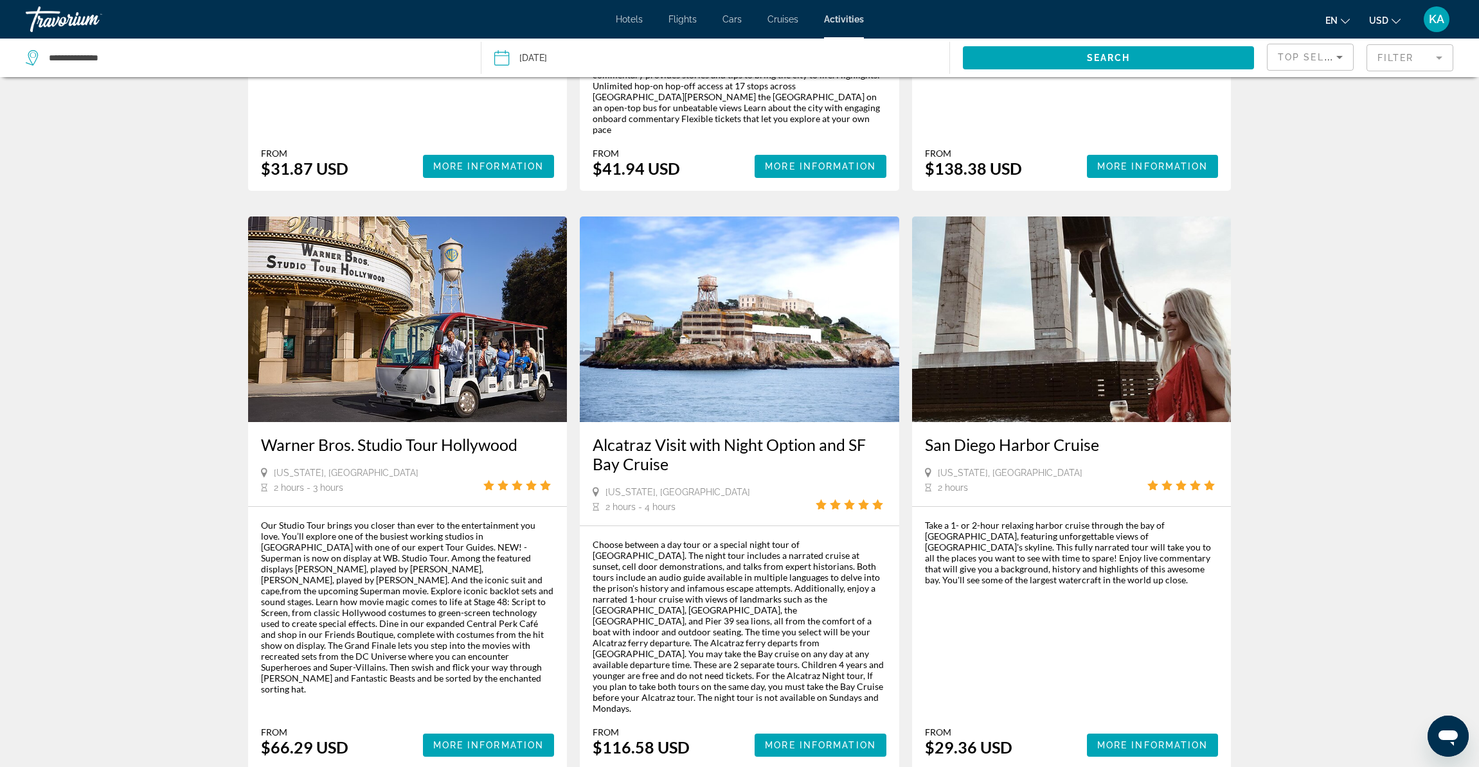
scroll to position [1651, 0]
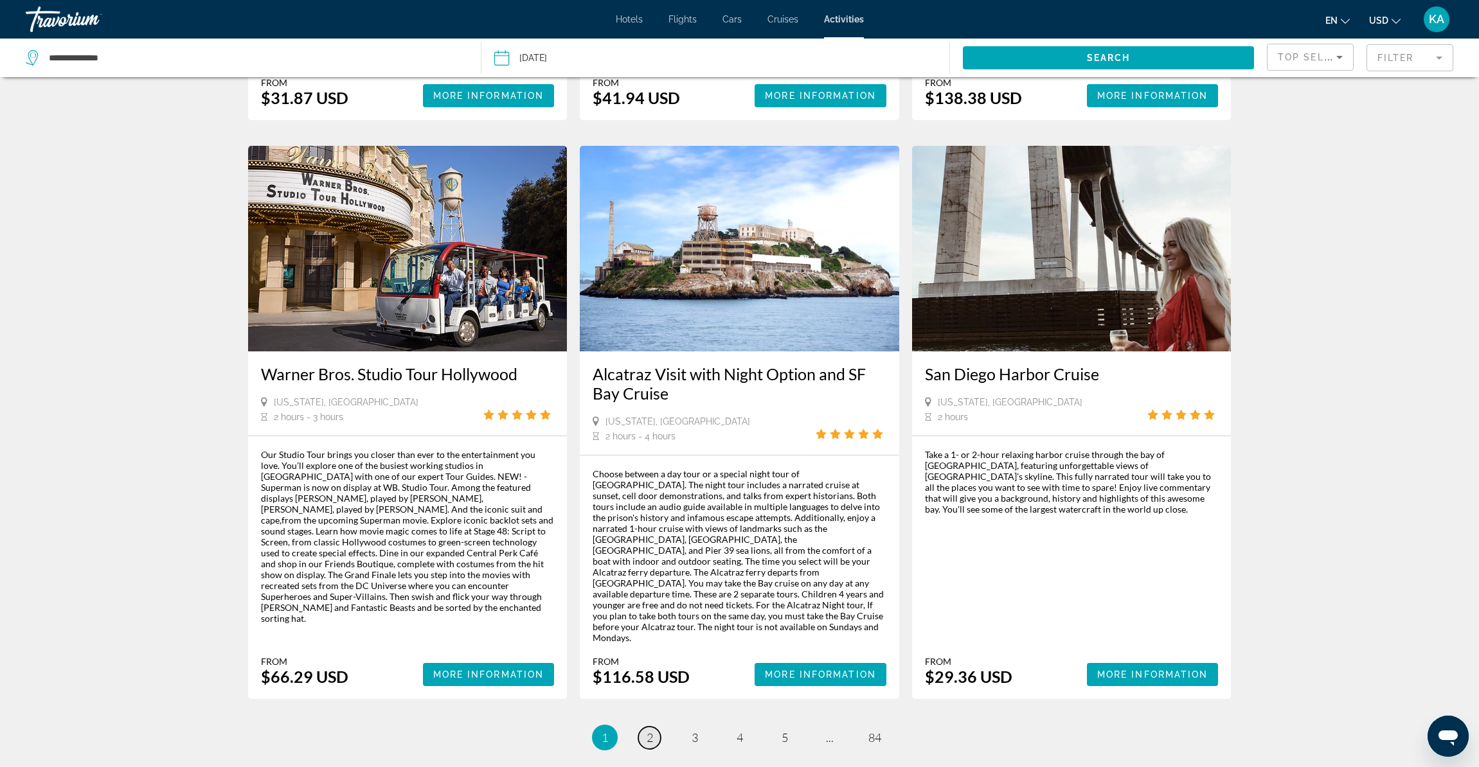
click at [647, 731] on span "2" at bounding box center [650, 738] width 6 height 14
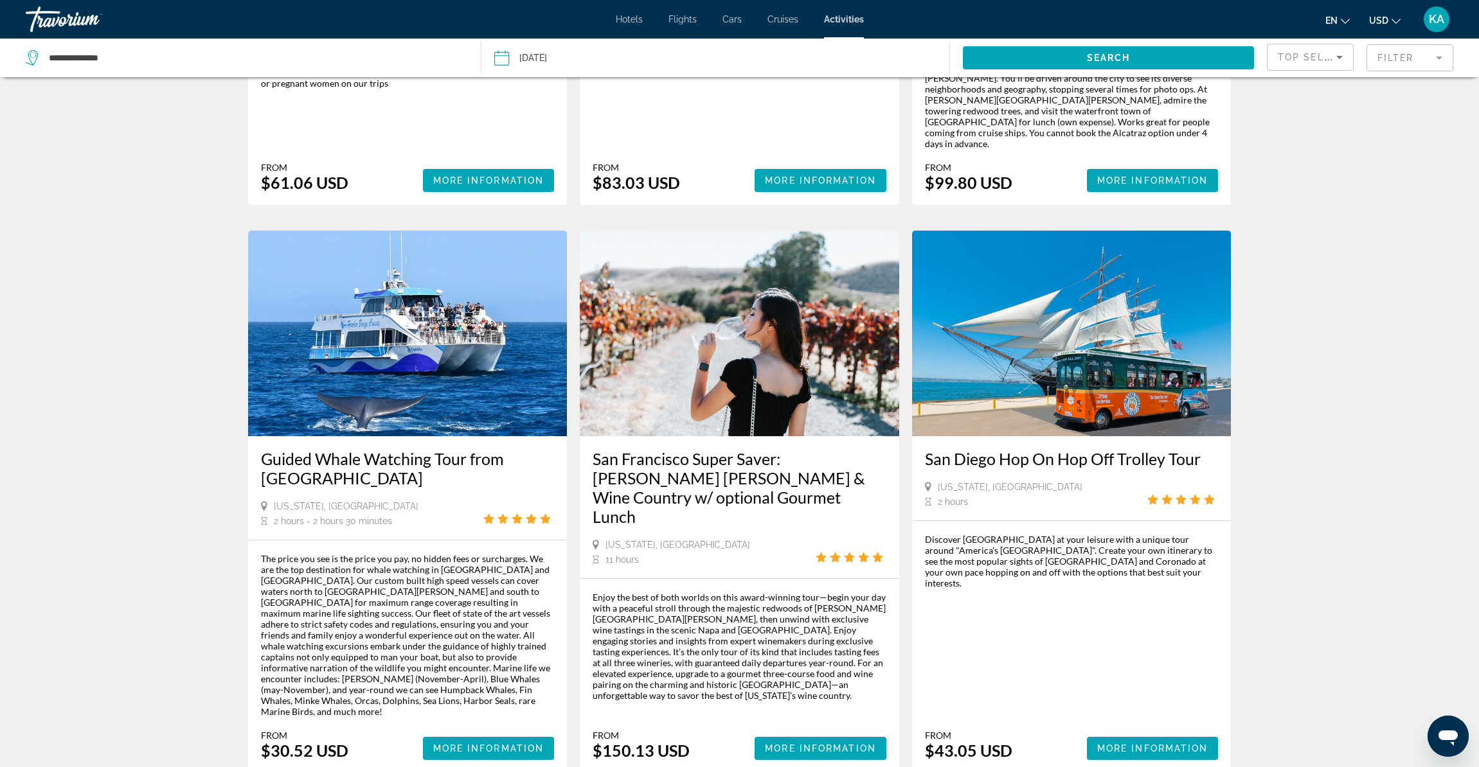
scroll to position [1728, 0]
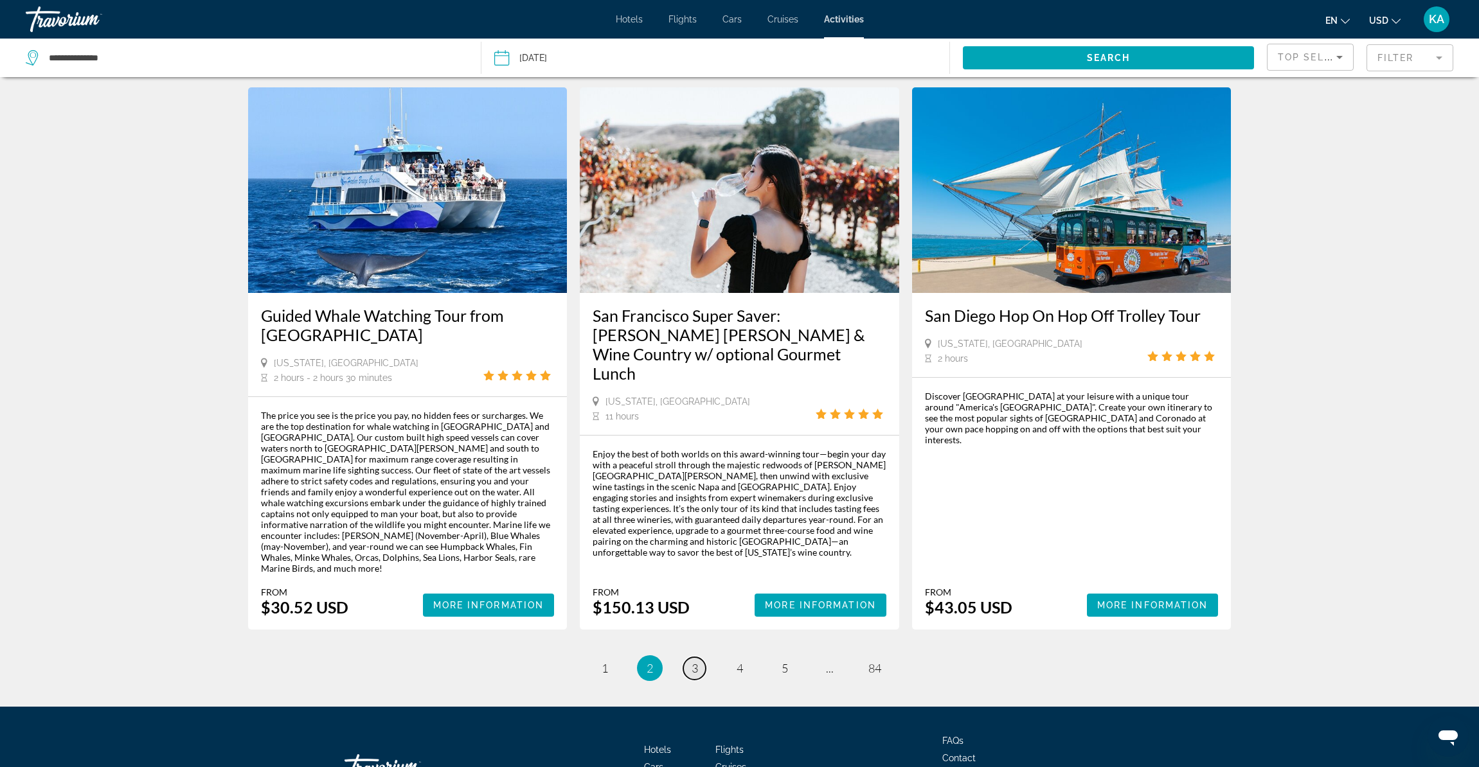
click at [692, 661] on span "3" at bounding box center [695, 668] width 6 height 14
